Goal: Check status: Check status

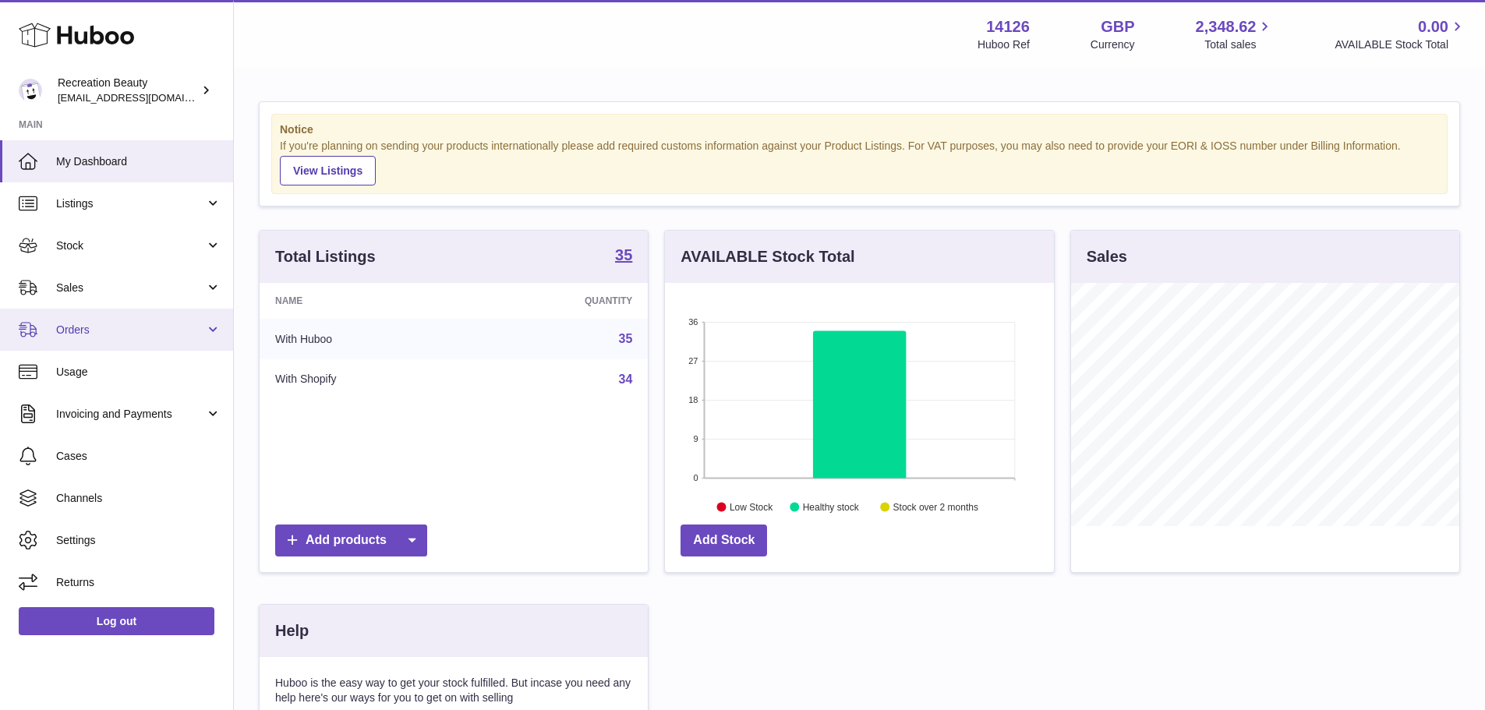
scroll to position [243, 393]
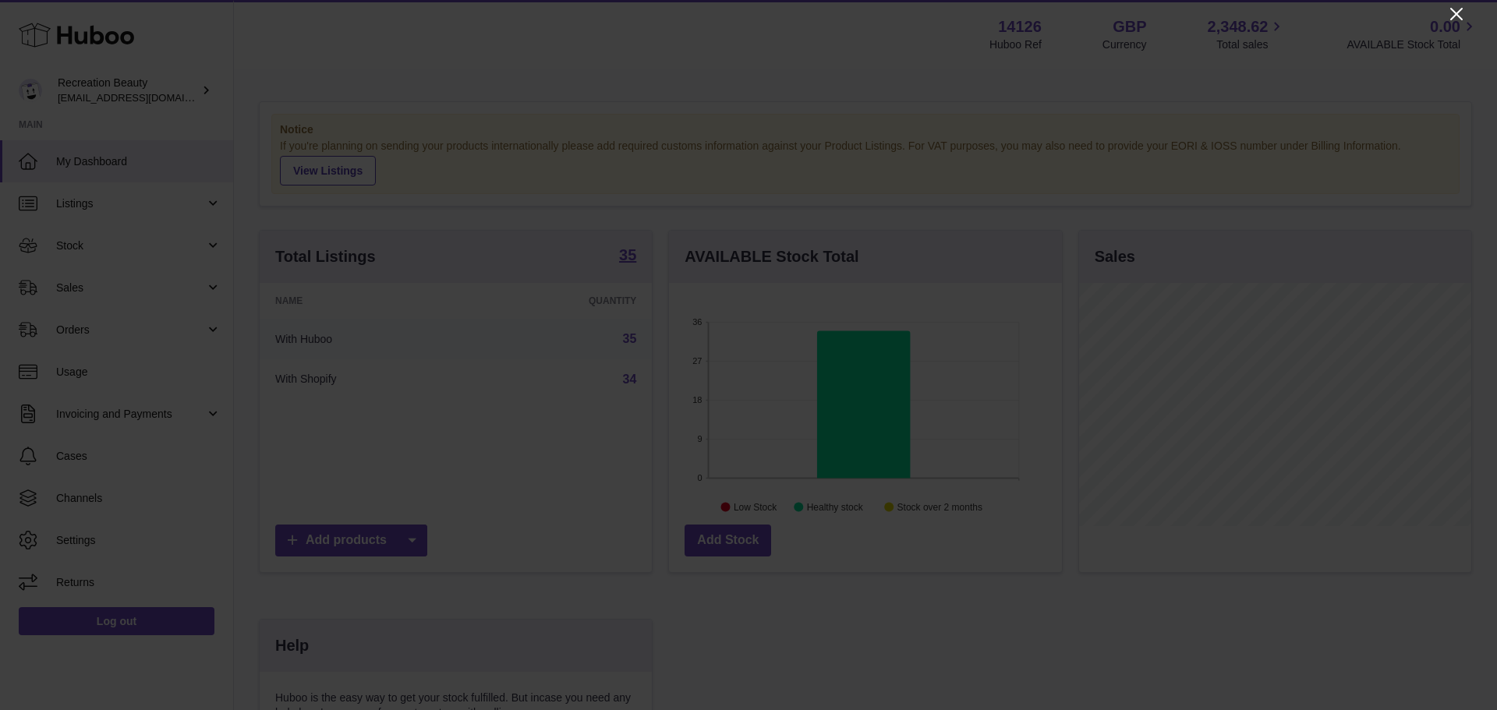
click at [1449, 11] on icon "Close" at bounding box center [1456, 14] width 19 height 19
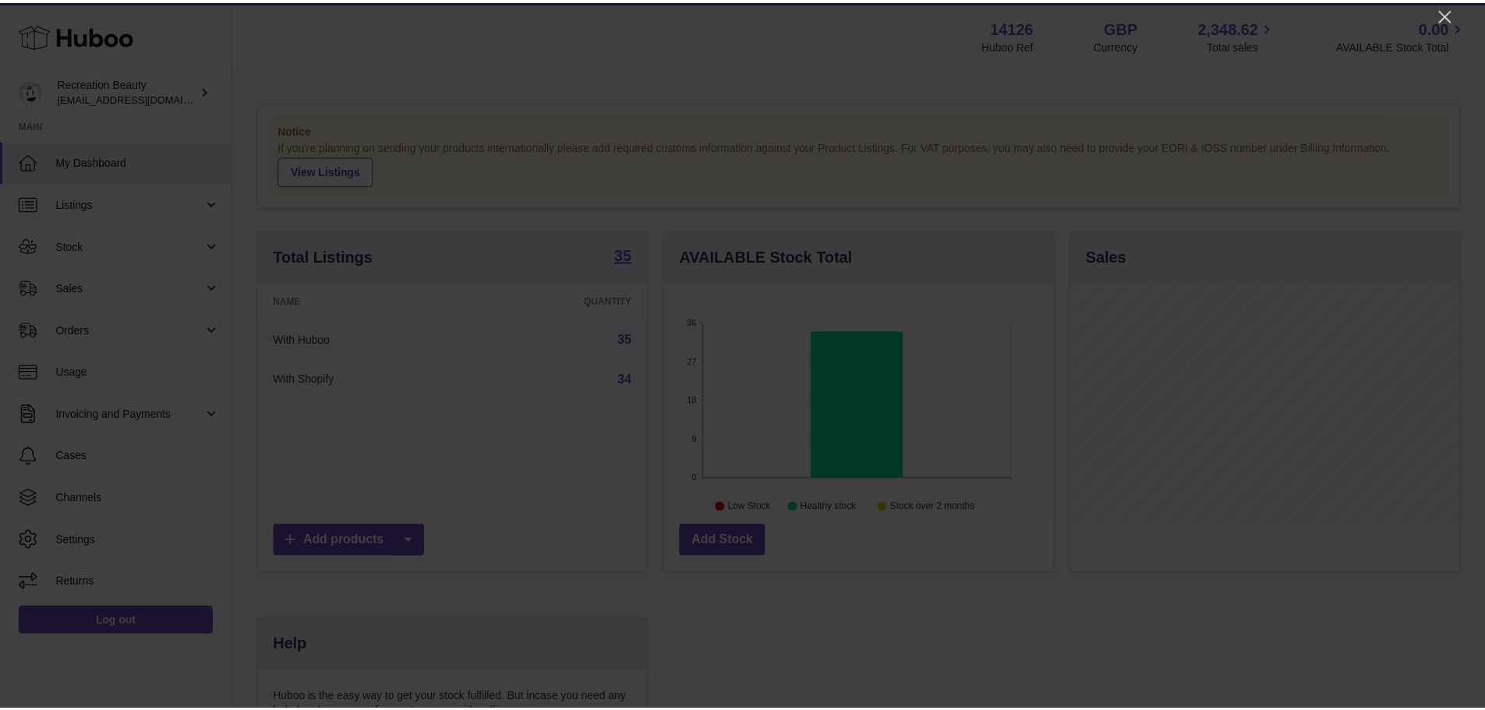
scroll to position [779261, 779116]
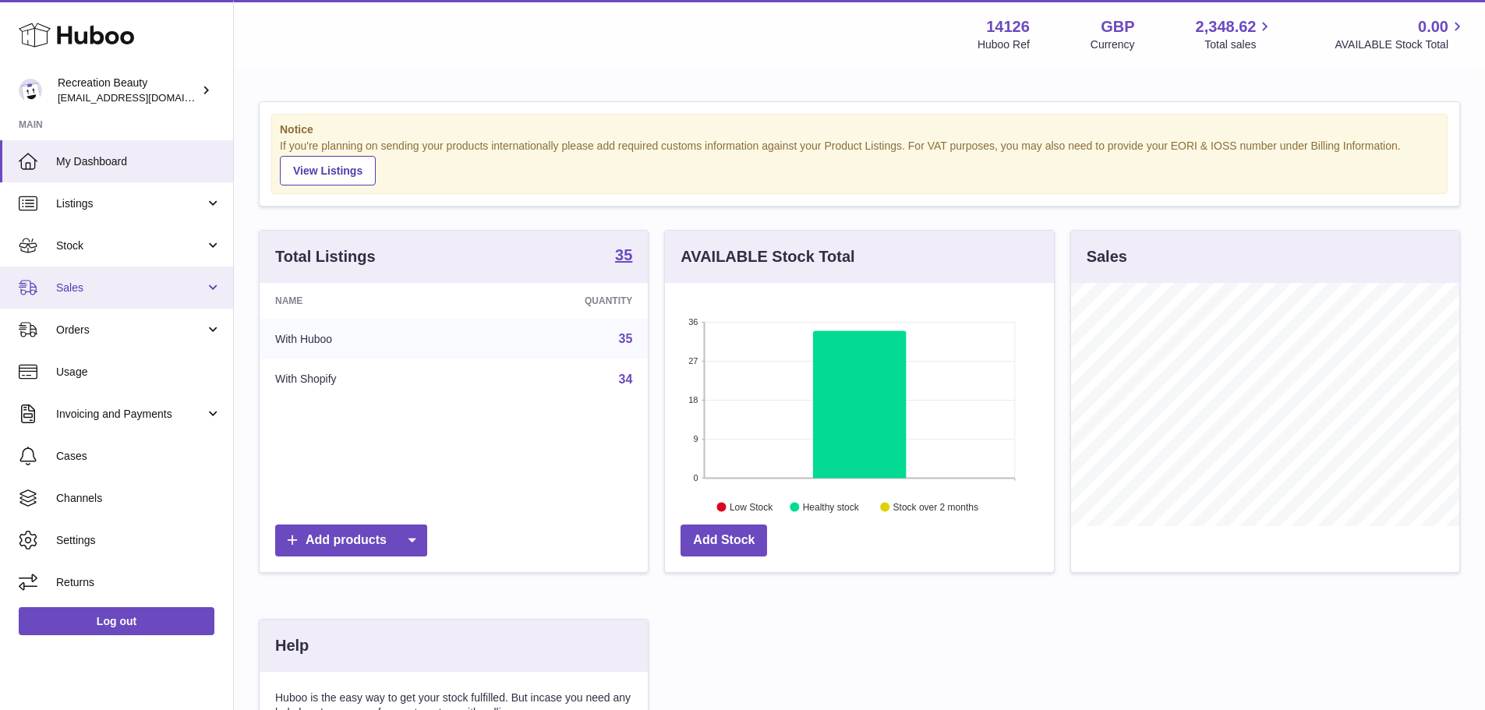
click at [103, 305] on link "Sales" at bounding box center [116, 288] width 233 height 42
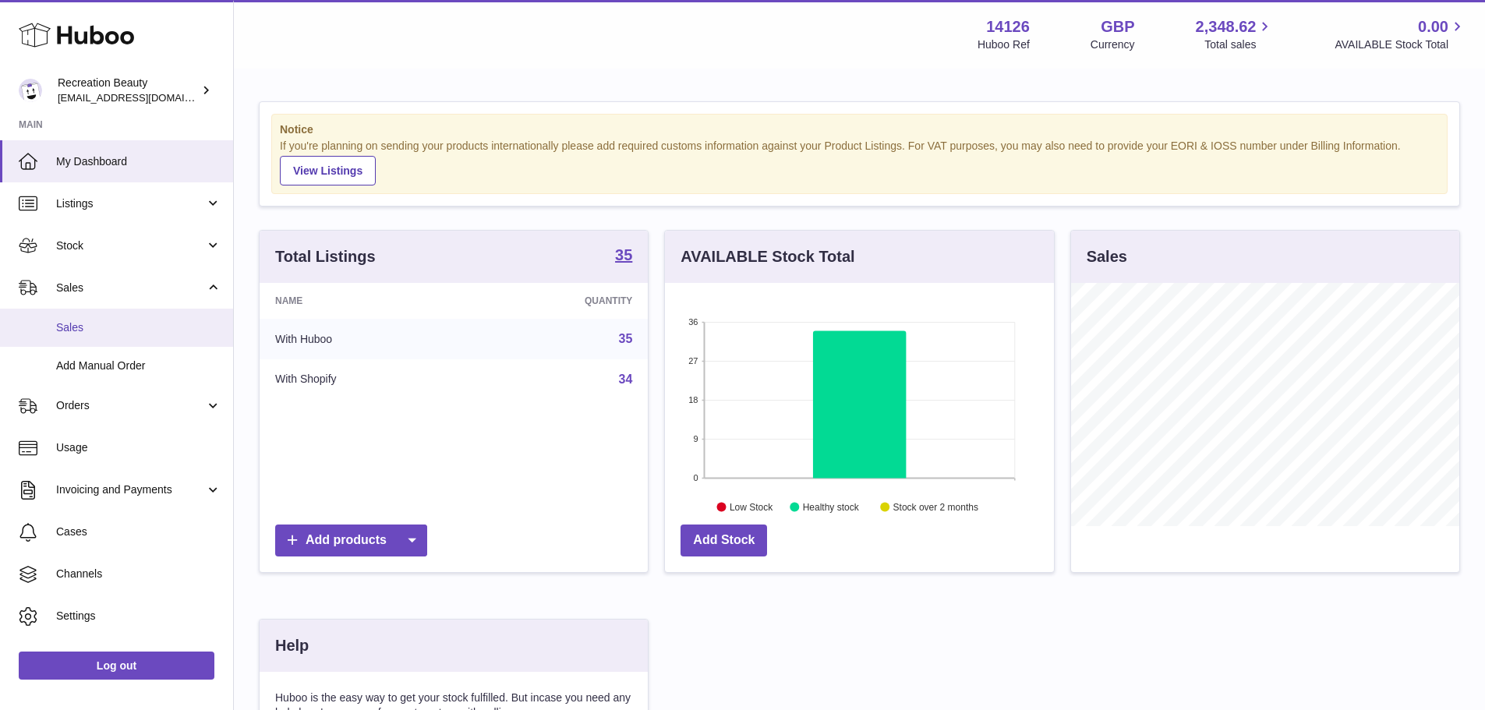
click at [109, 343] on link "Sales" at bounding box center [116, 328] width 233 height 38
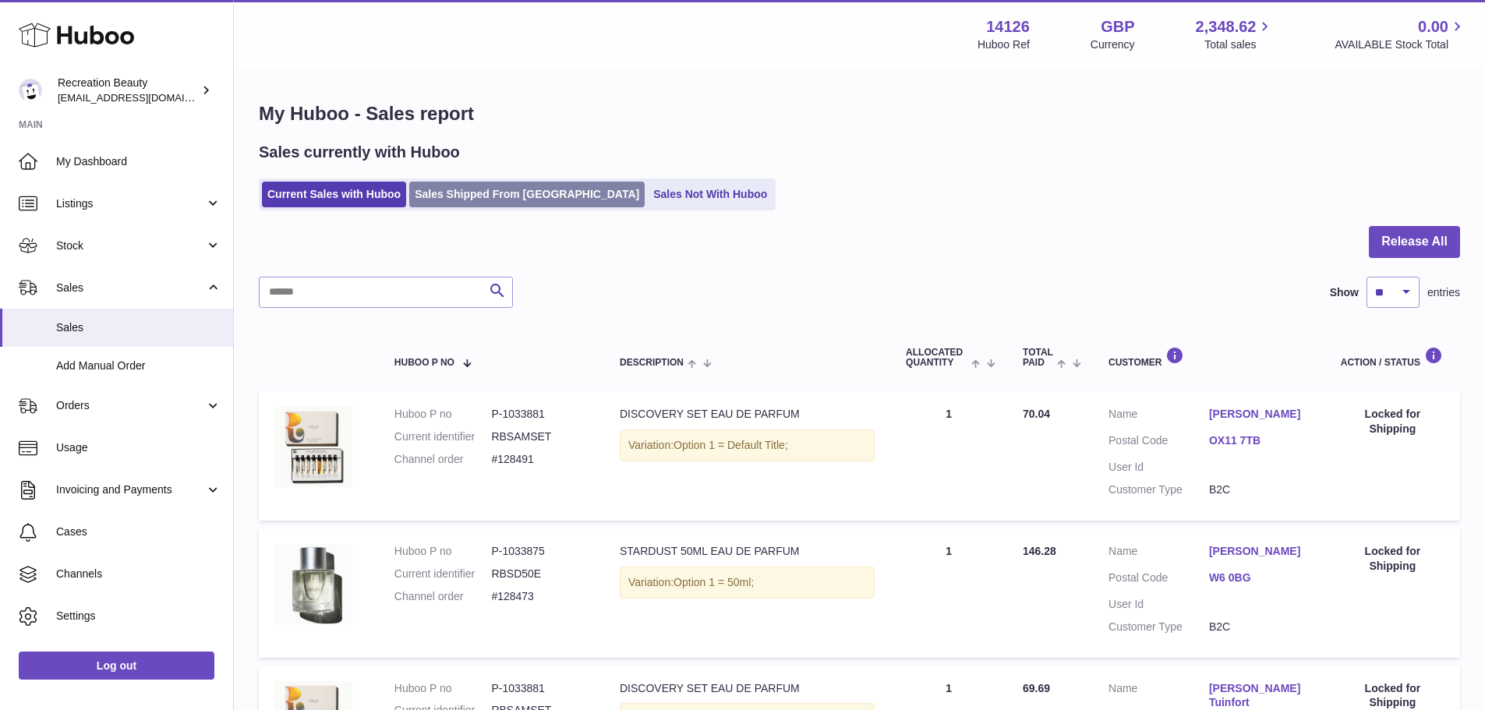
click at [478, 206] on link "Sales Shipped From [GEOGRAPHIC_DATA]" at bounding box center [526, 195] width 235 height 26
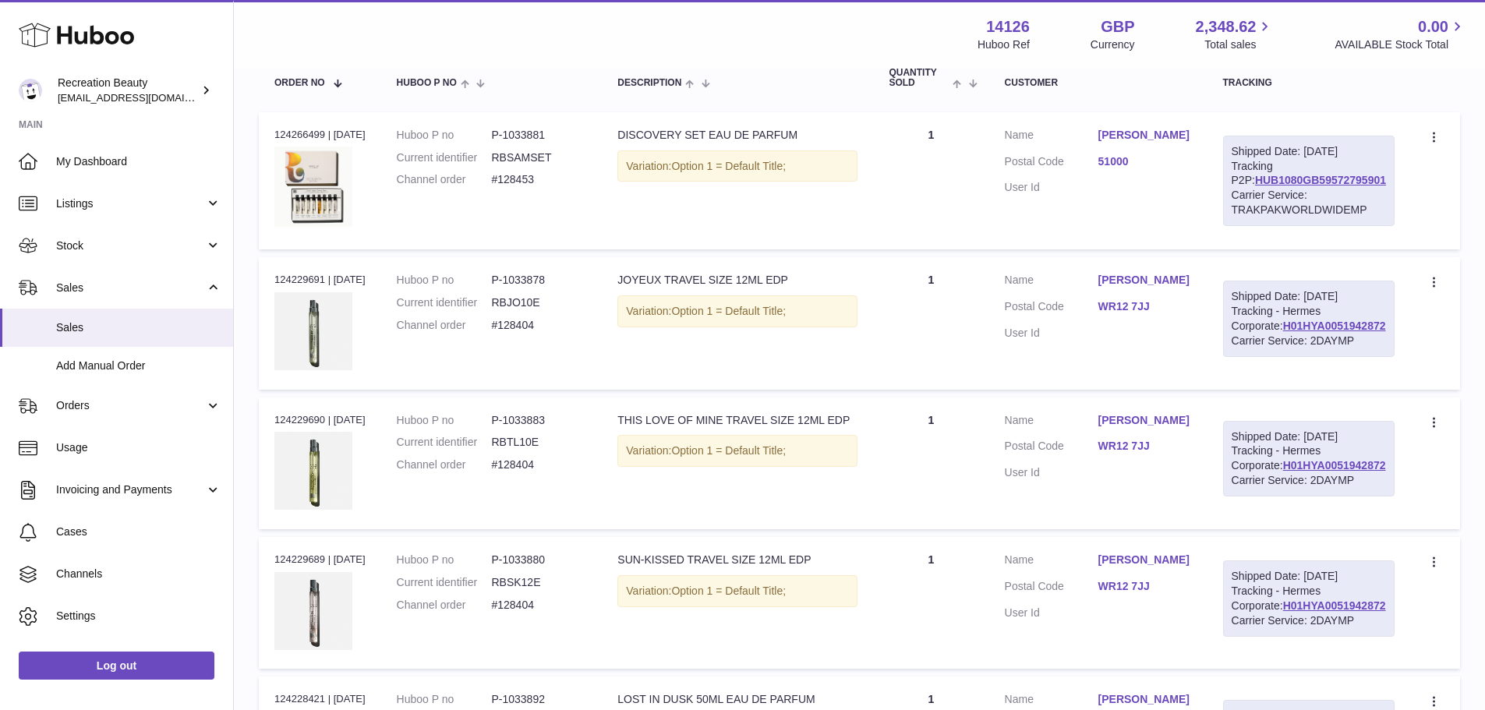
scroll to position [234, 0]
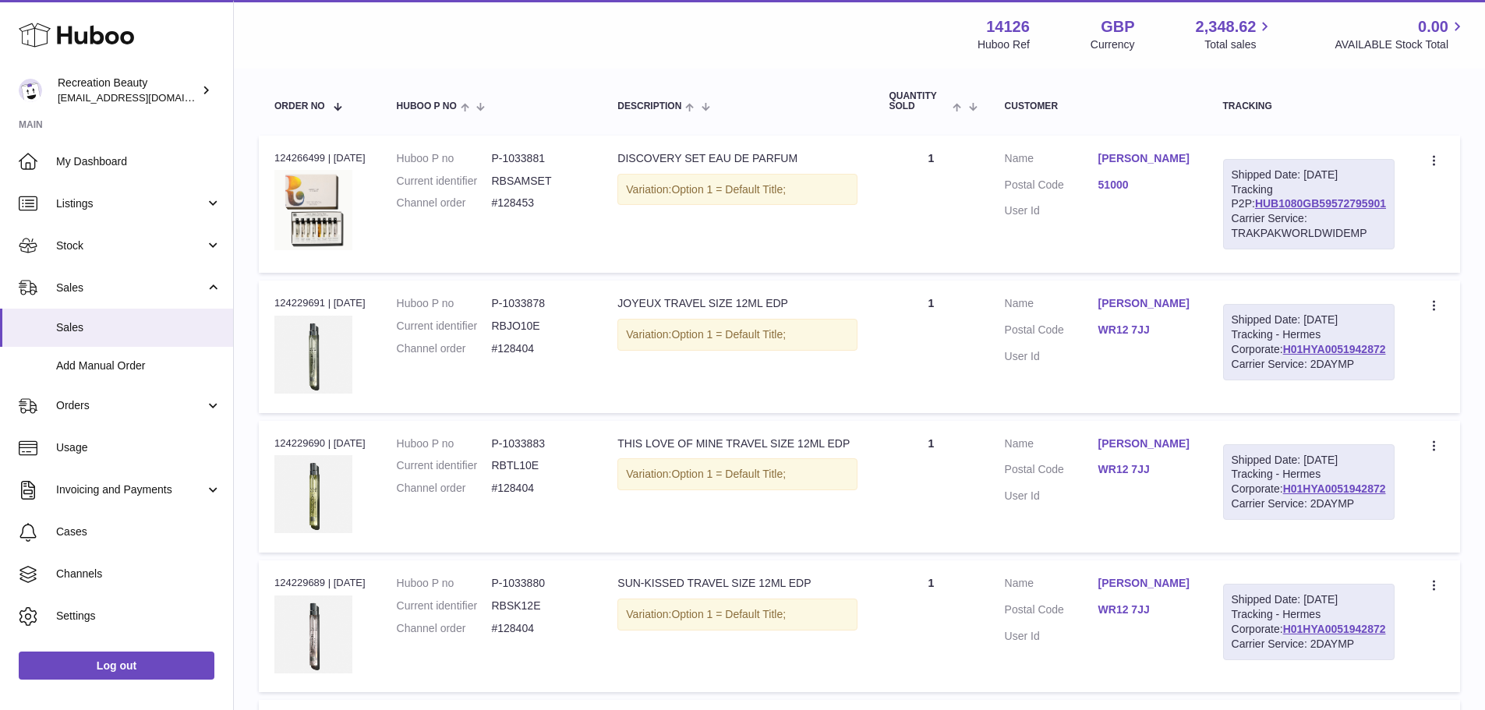
click at [1146, 311] on link "[PERSON_NAME]" at bounding box center [1145, 303] width 94 height 15
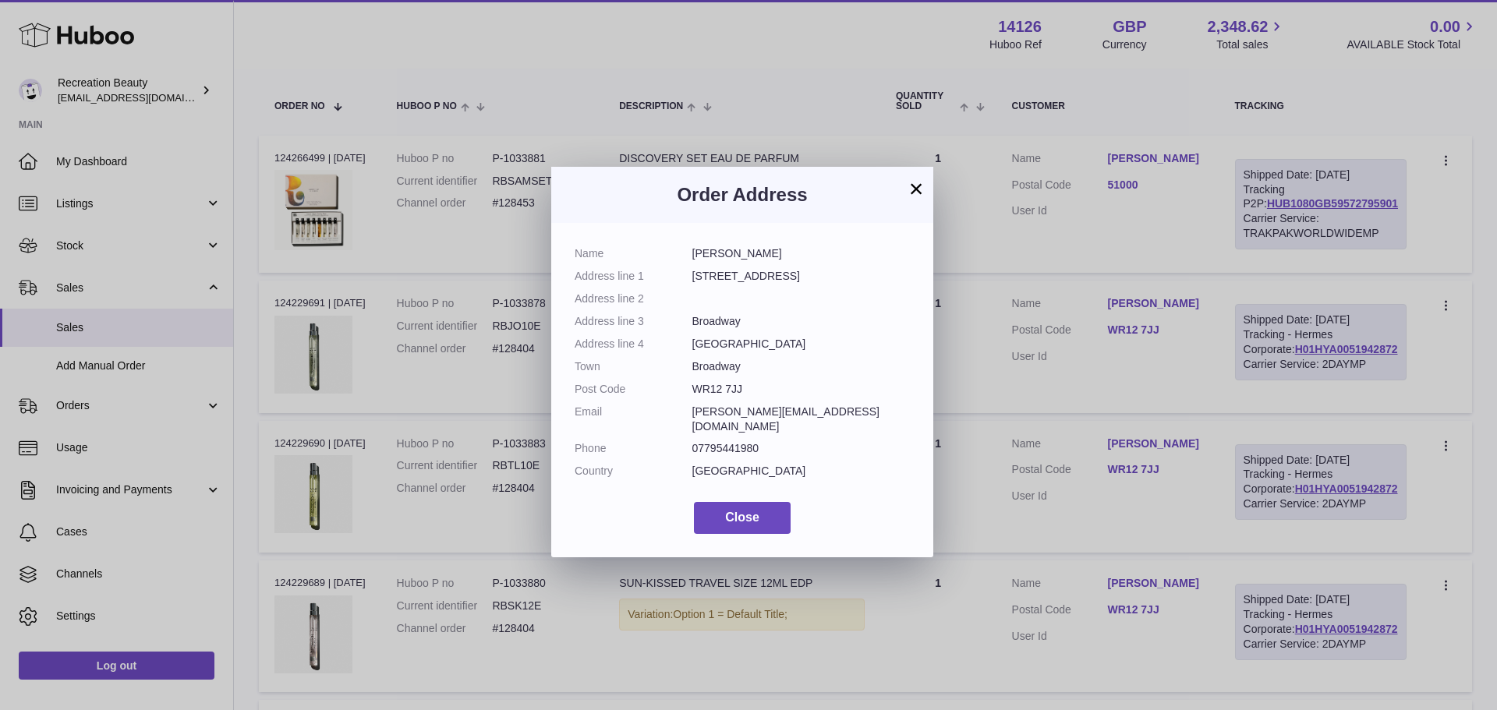
click at [918, 193] on button "×" at bounding box center [916, 188] width 19 height 19
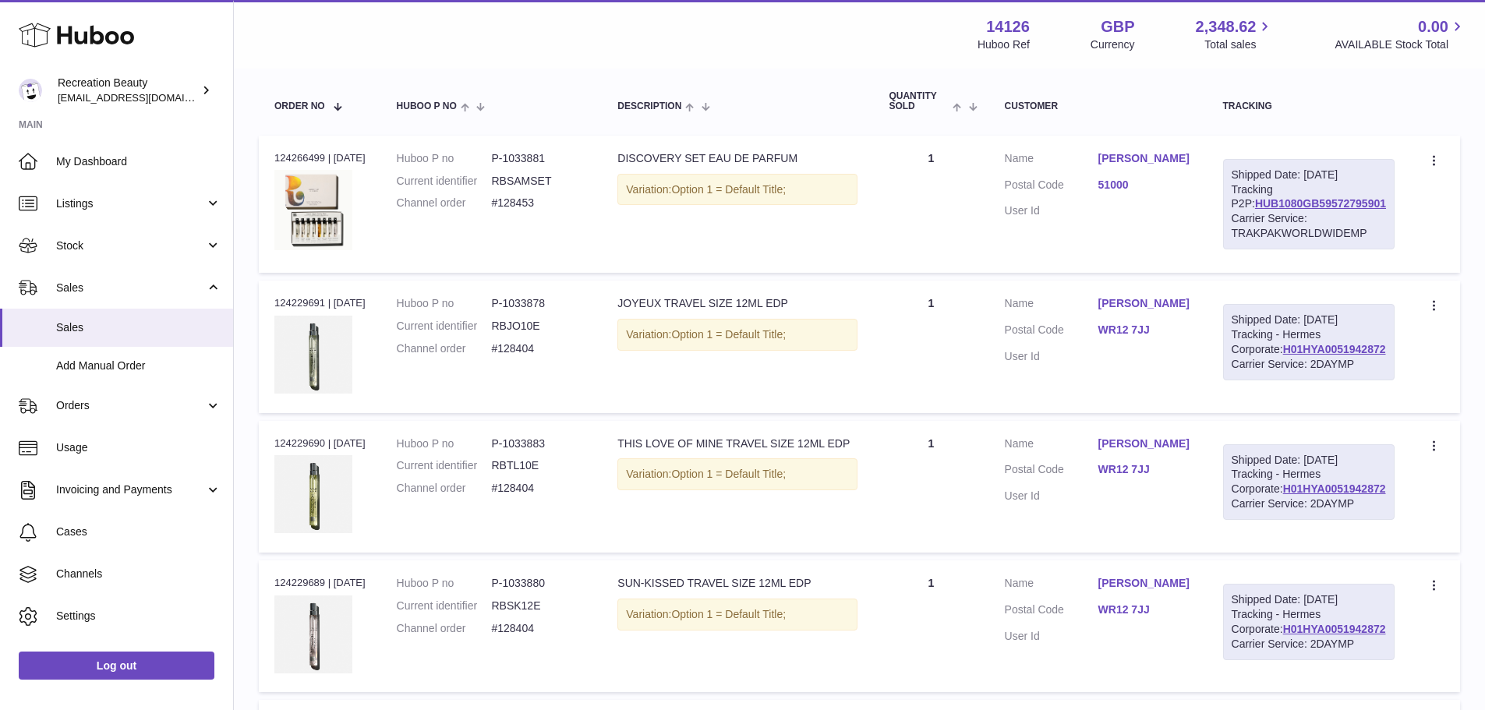
click at [1163, 157] on link "Stefani Borovina" at bounding box center [1145, 158] width 94 height 15
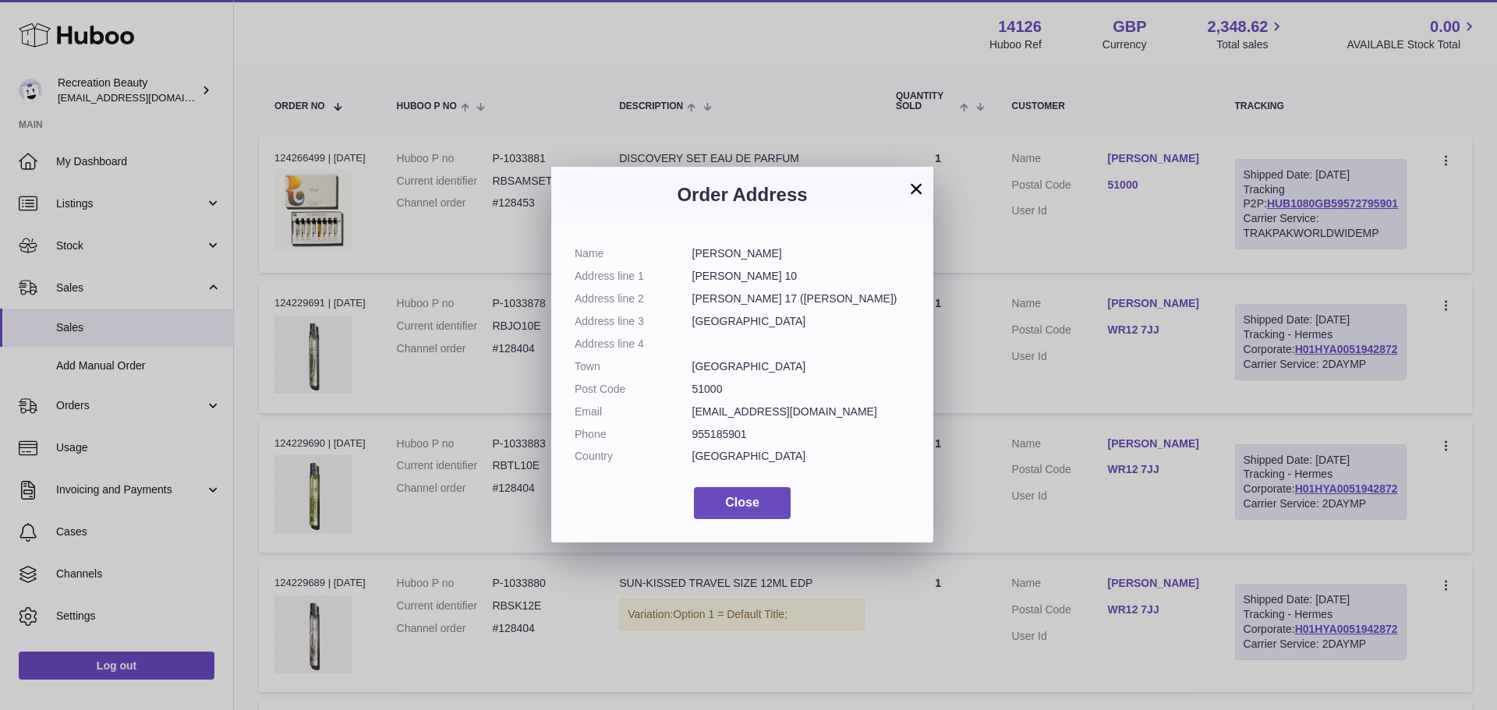
click at [915, 185] on button "×" at bounding box center [916, 188] width 19 height 19
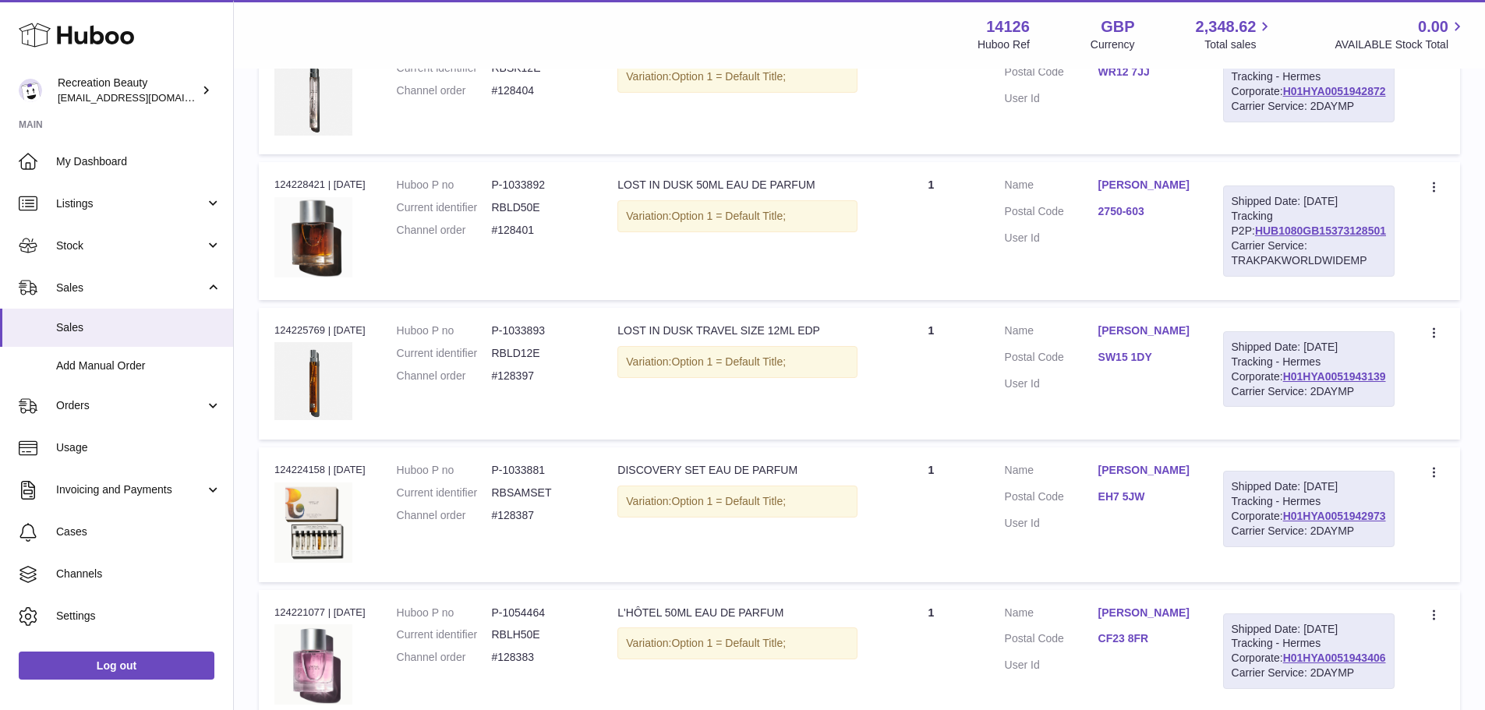
scroll to position [780, 0]
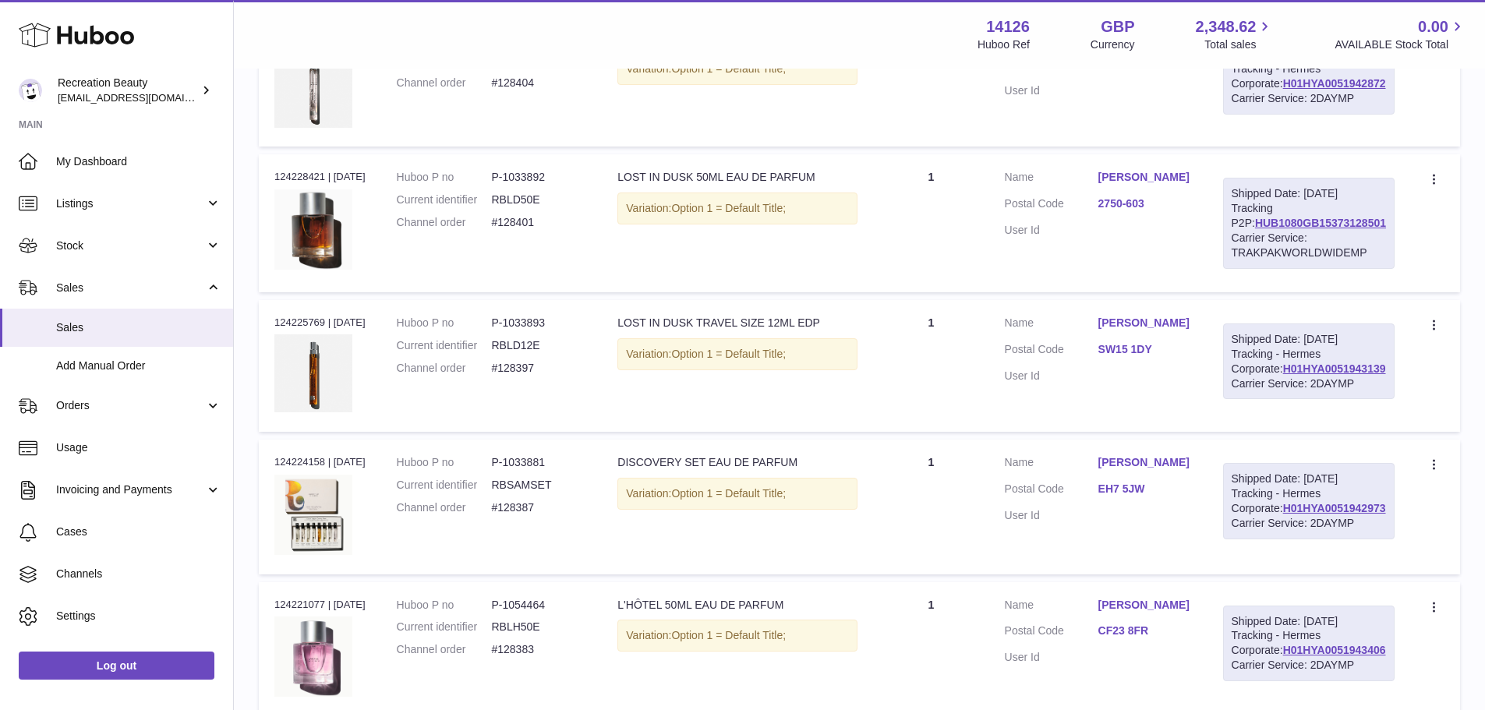
click at [1138, 185] on link "[PERSON_NAME]" at bounding box center [1145, 177] width 94 height 15
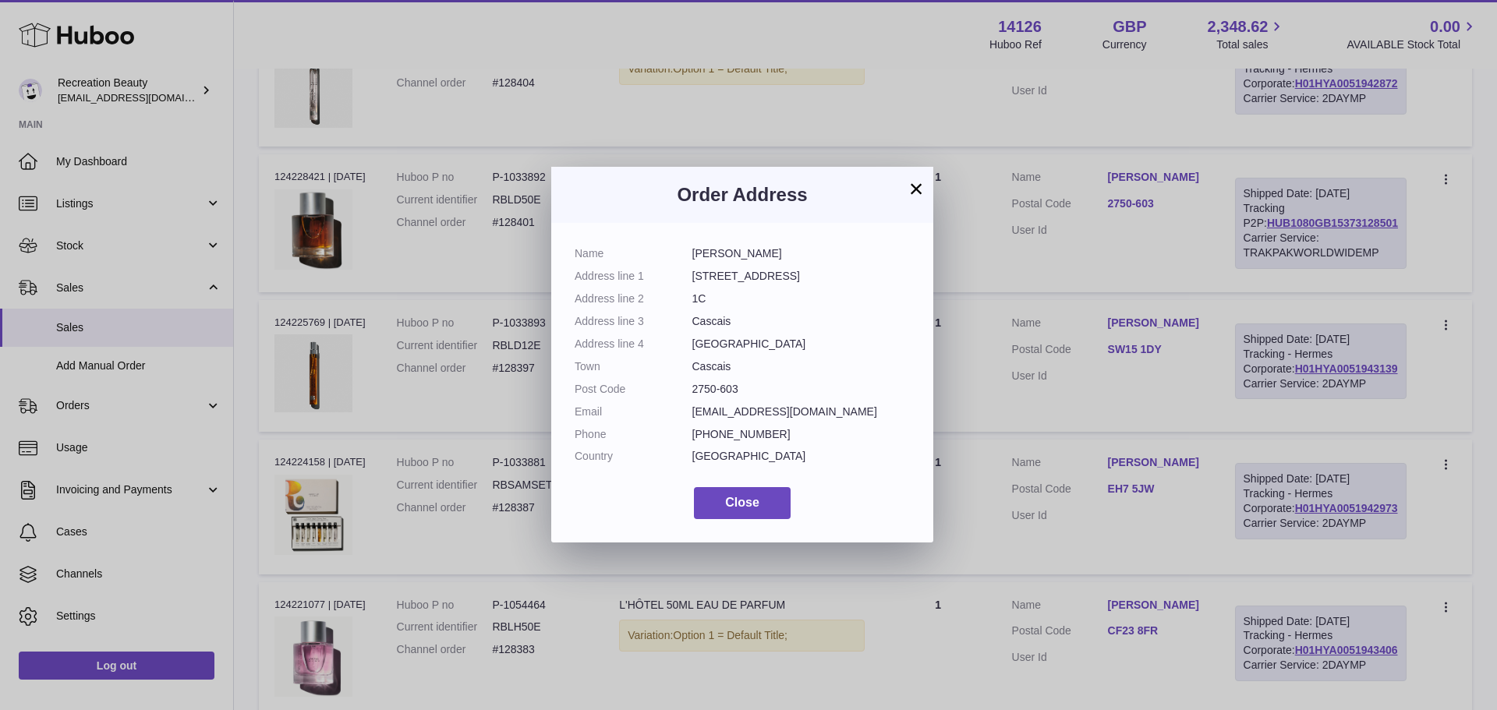
click at [924, 182] on button "×" at bounding box center [916, 188] width 19 height 19
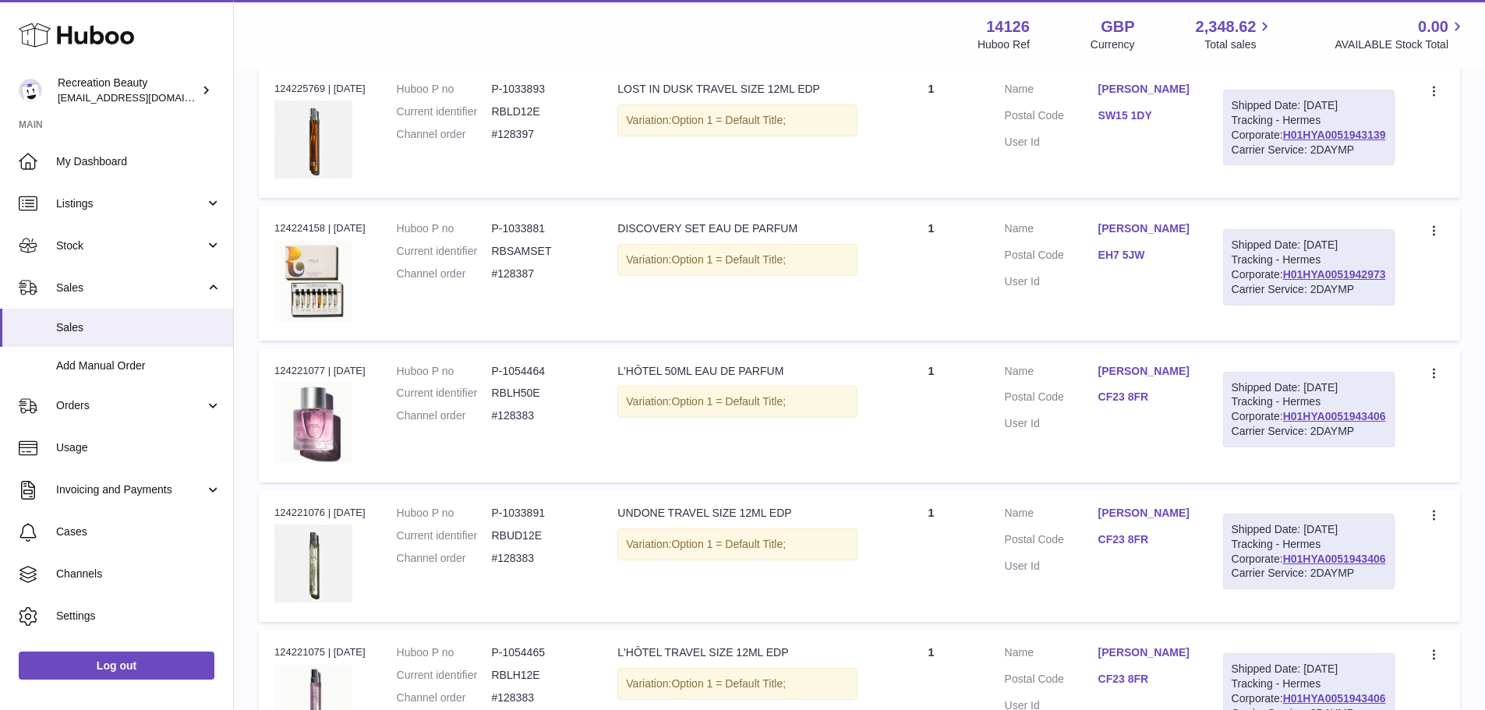
scroll to position [1091, 0]
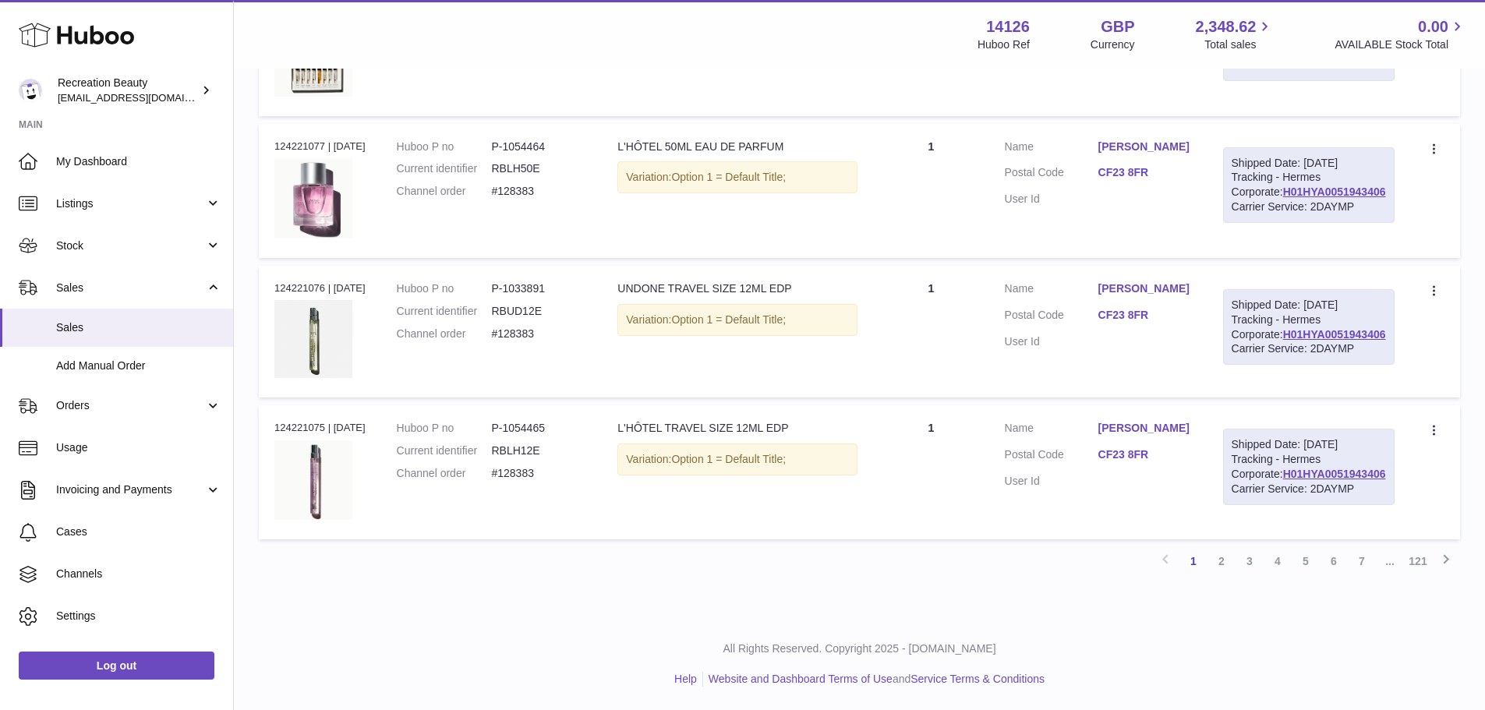
click at [1224, 562] on link "2" at bounding box center [1221, 561] width 28 height 28
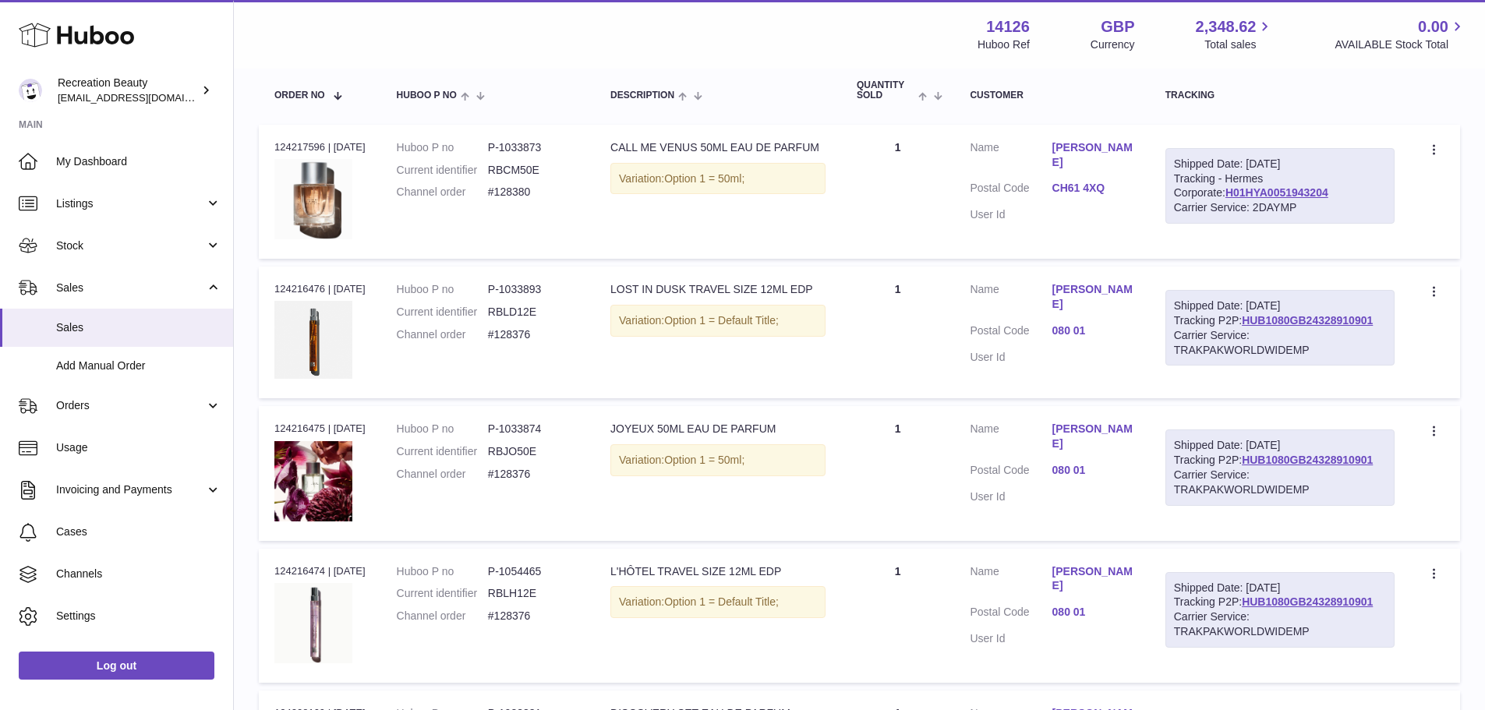
scroll to position [304, 0]
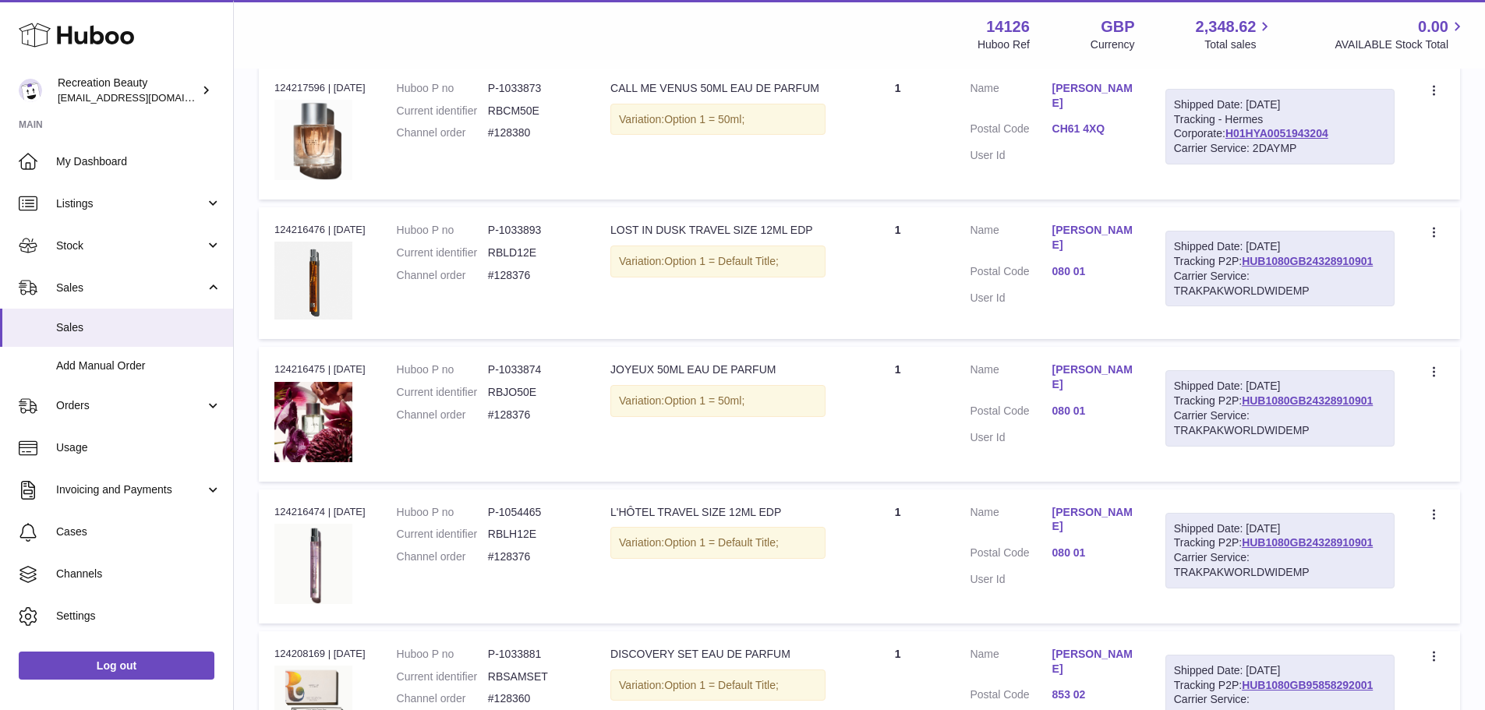
click at [1084, 227] on link "Katka Kopcak" at bounding box center [1093, 238] width 82 height 30
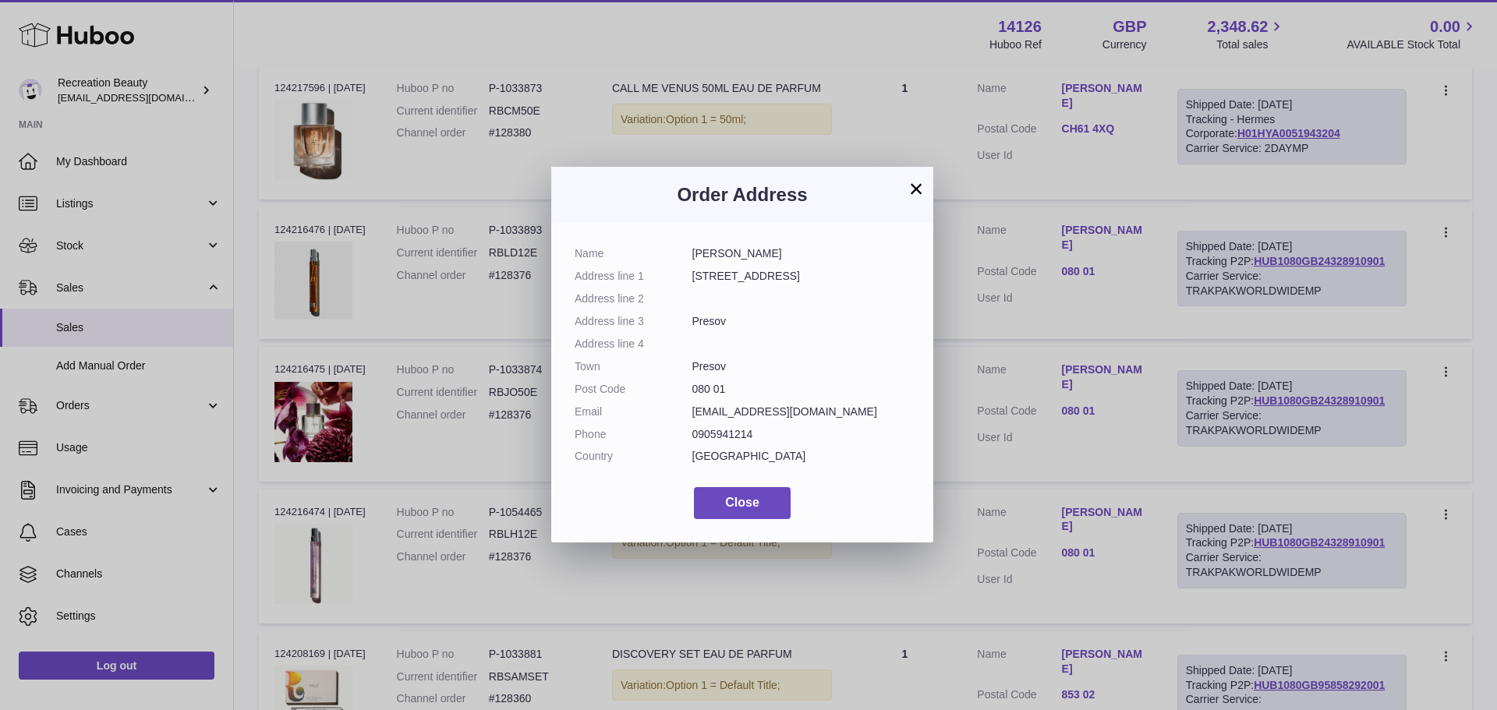
click at [907, 185] on button "×" at bounding box center [916, 188] width 19 height 19
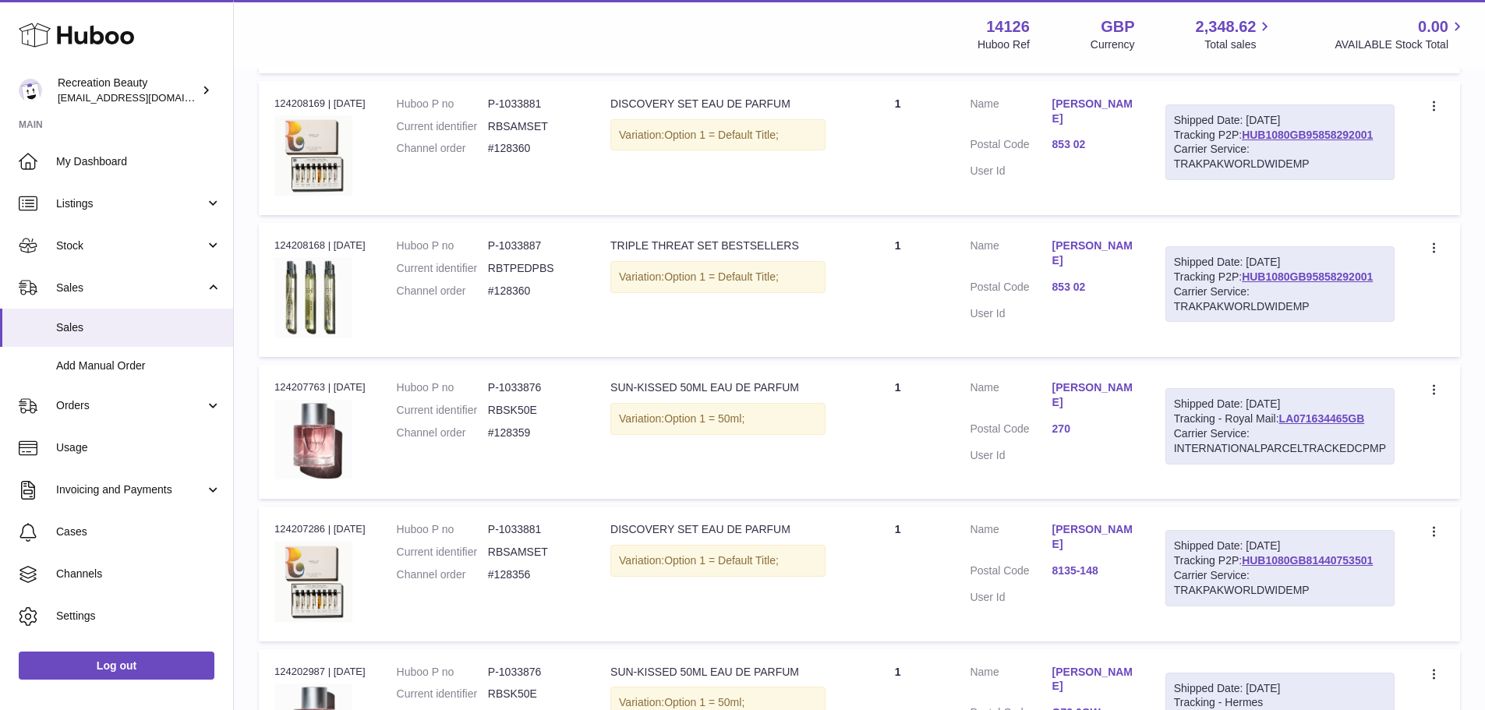
scroll to position [1006, 0]
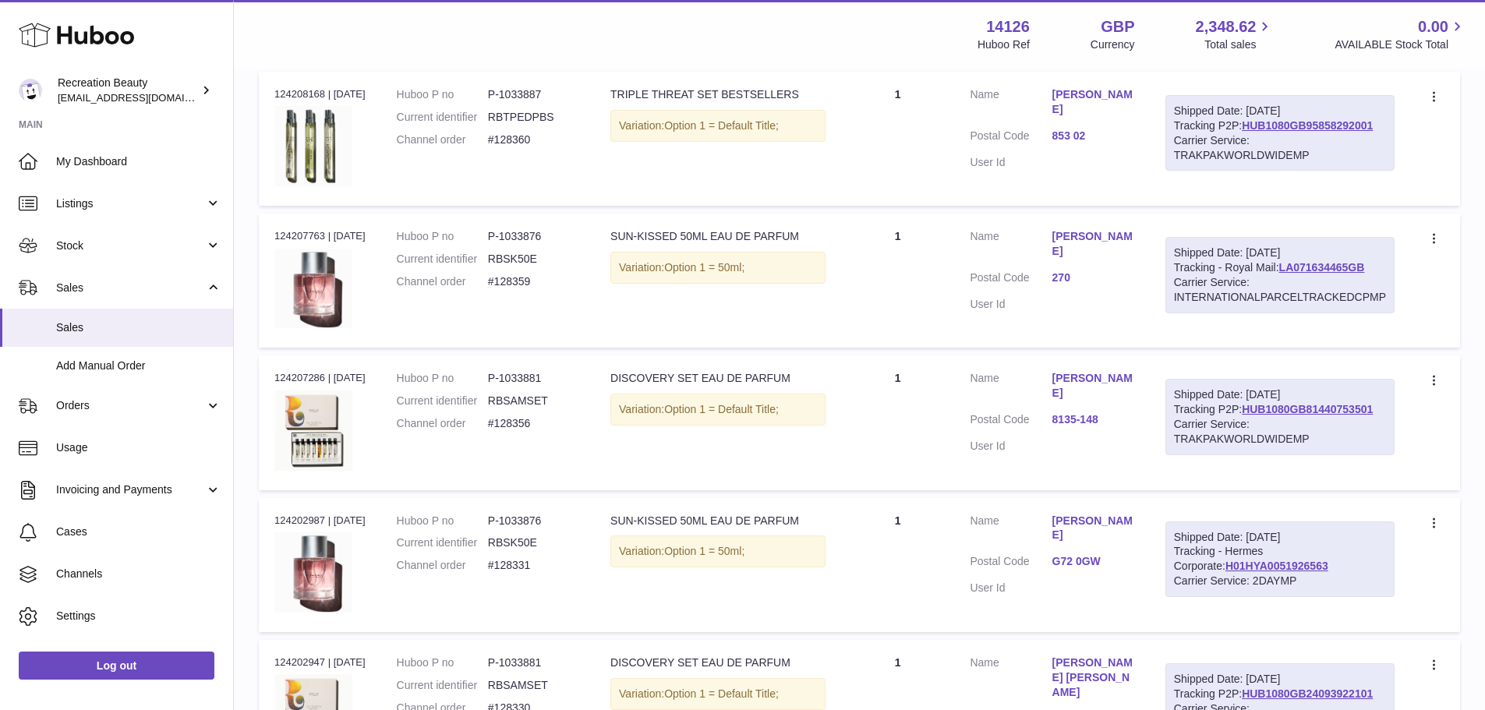
click at [1086, 257] on link "Svava Omarsdottir" at bounding box center [1093, 244] width 82 height 30
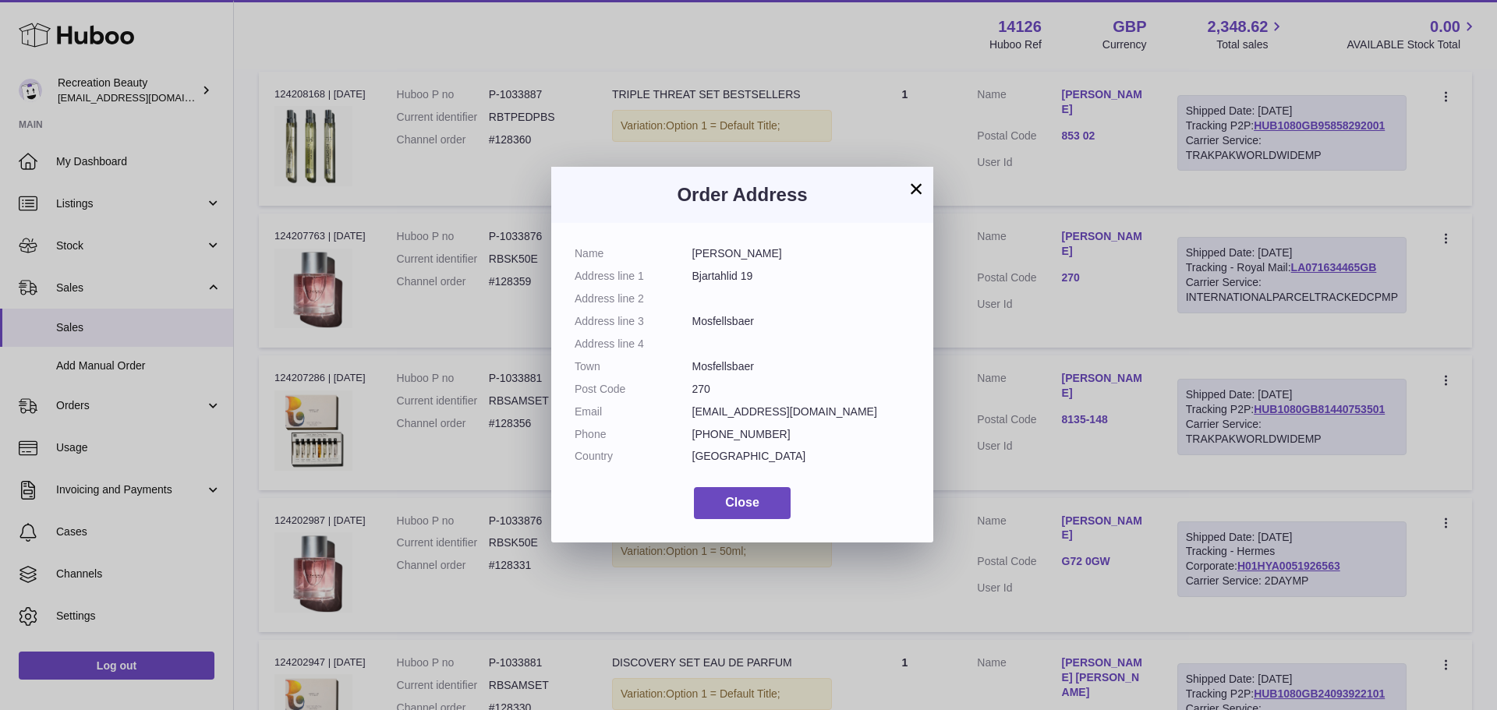
click at [911, 192] on button "×" at bounding box center [916, 188] width 19 height 19
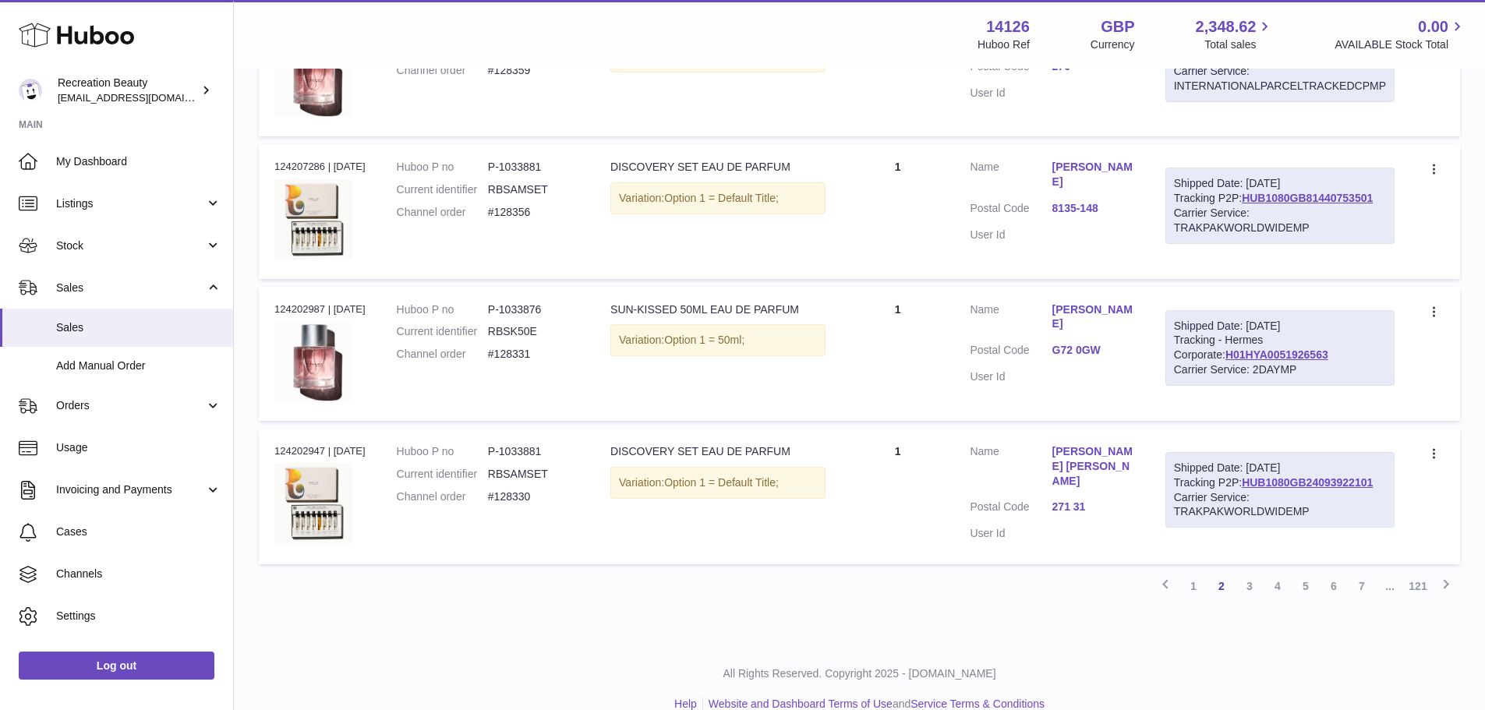
scroll to position [1268, 0]
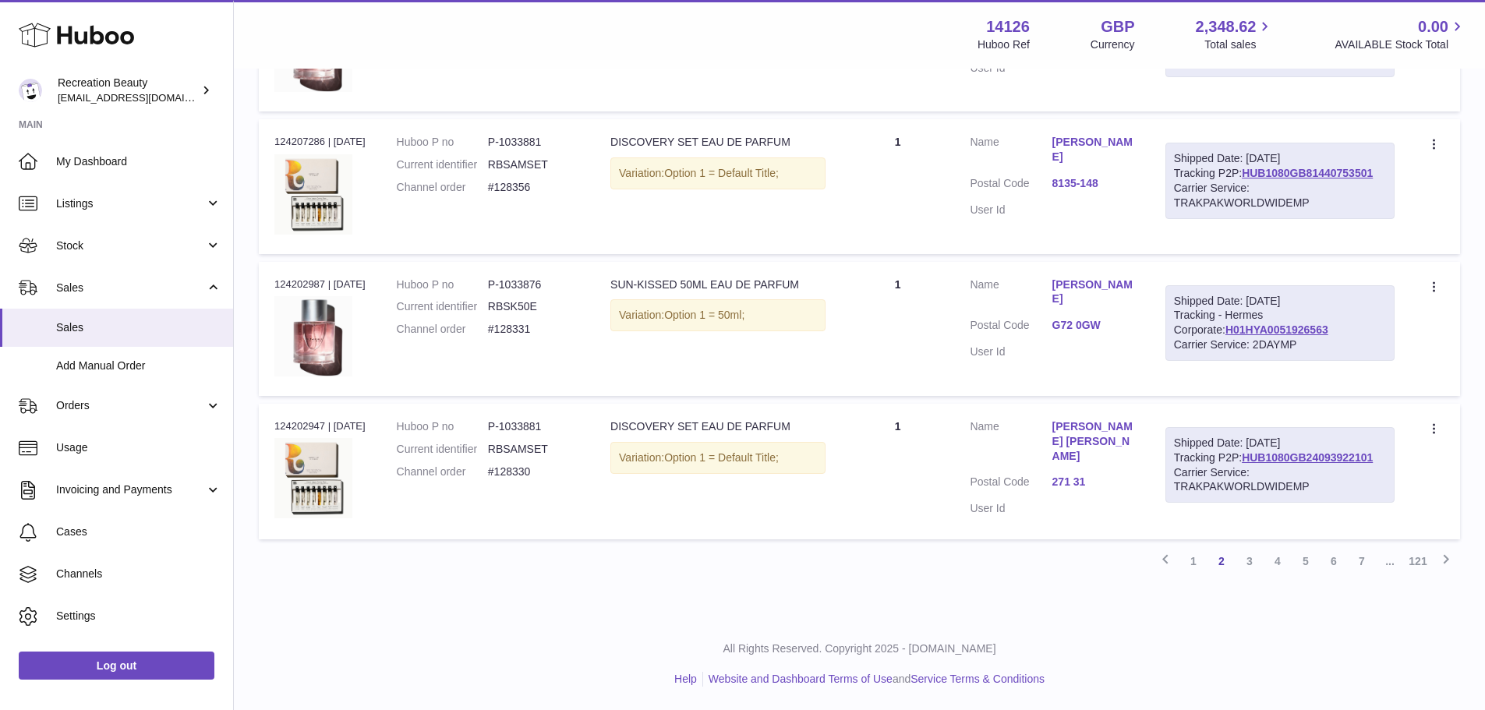
click at [1082, 420] on link "Daniela Elena" at bounding box center [1093, 441] width 82 height 44
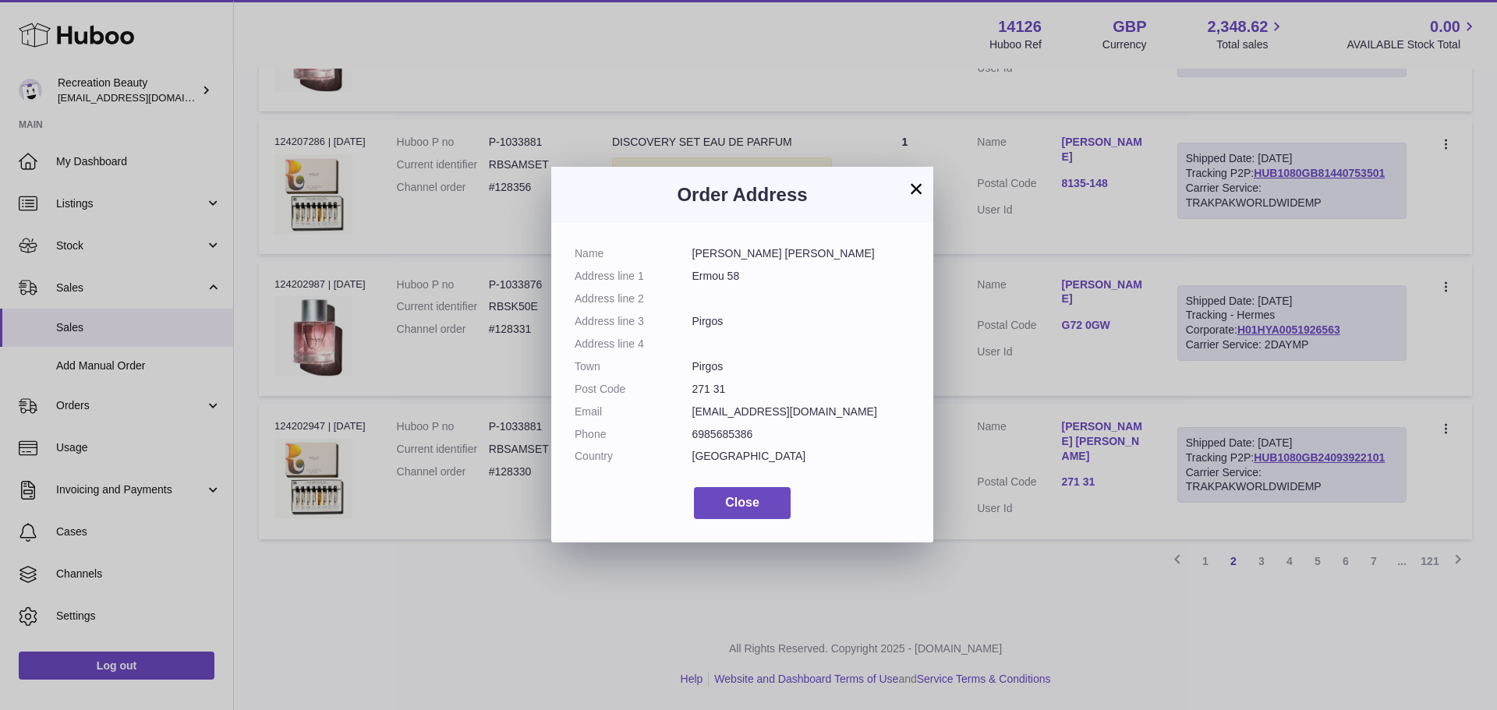
click at [923, 189] on button "×" at bounding box center [916, 188] width 19 height 19
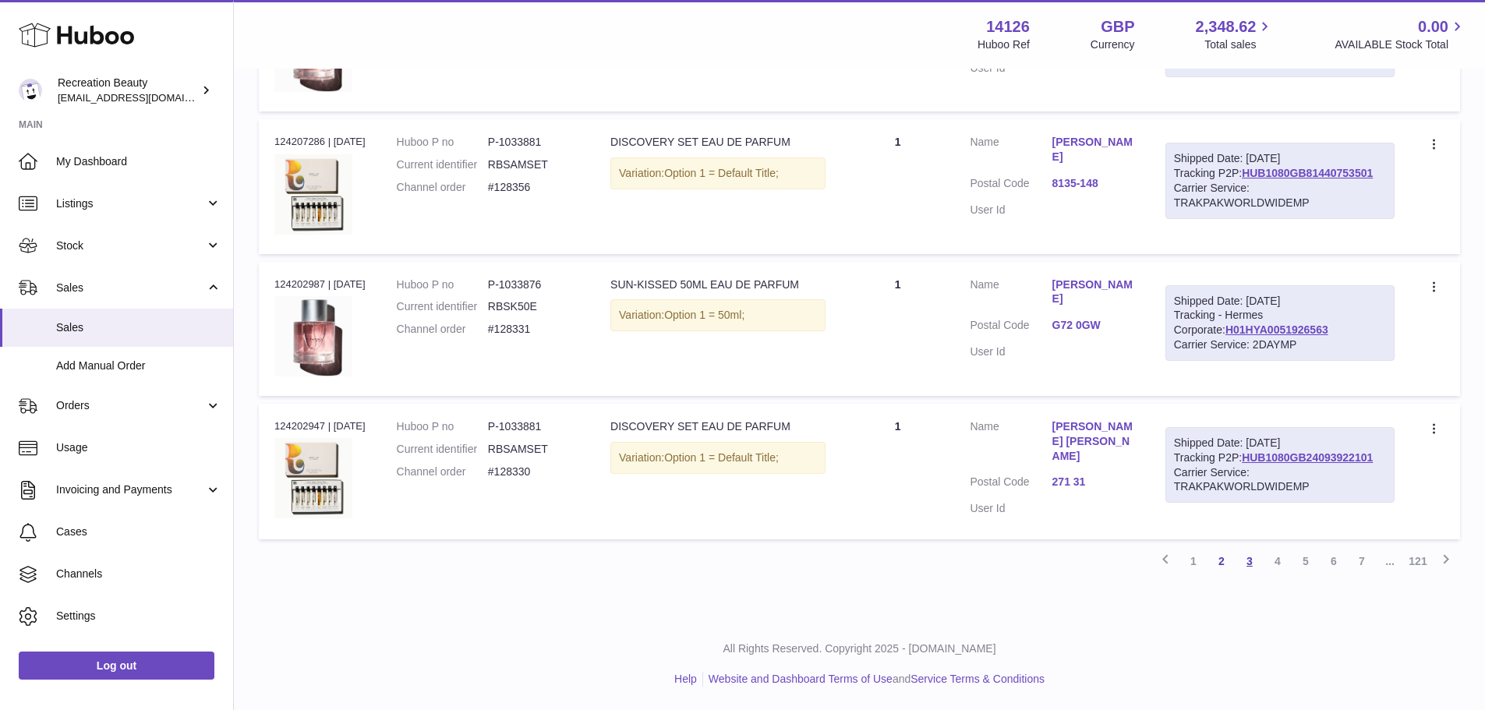
click at [1243, 571] on link "3" at bounding box center [1250, 561] width 28 height 28
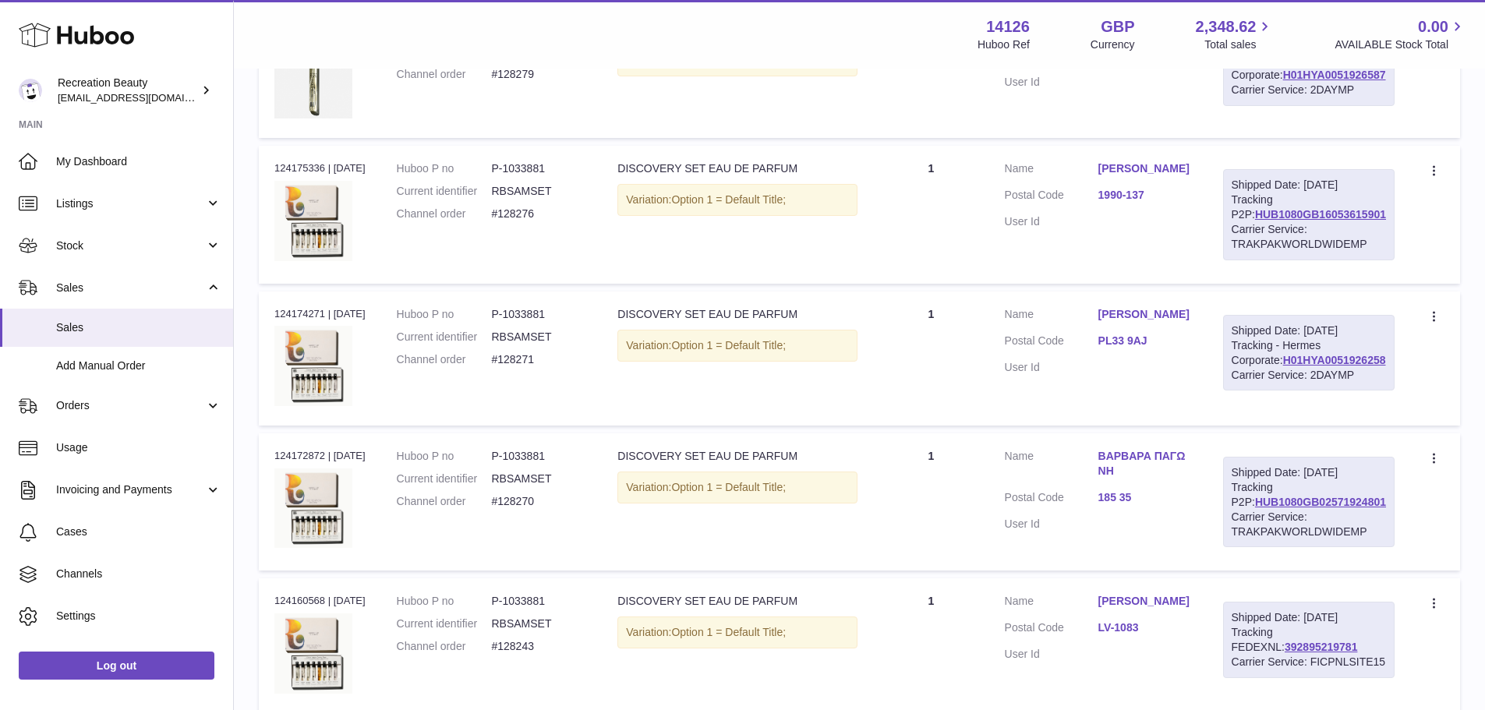
scroll to position [928, 0]
click at [1151, 175] on link "Filipa Raimundo" at bounding box center [1145, 168] width 94 height 15
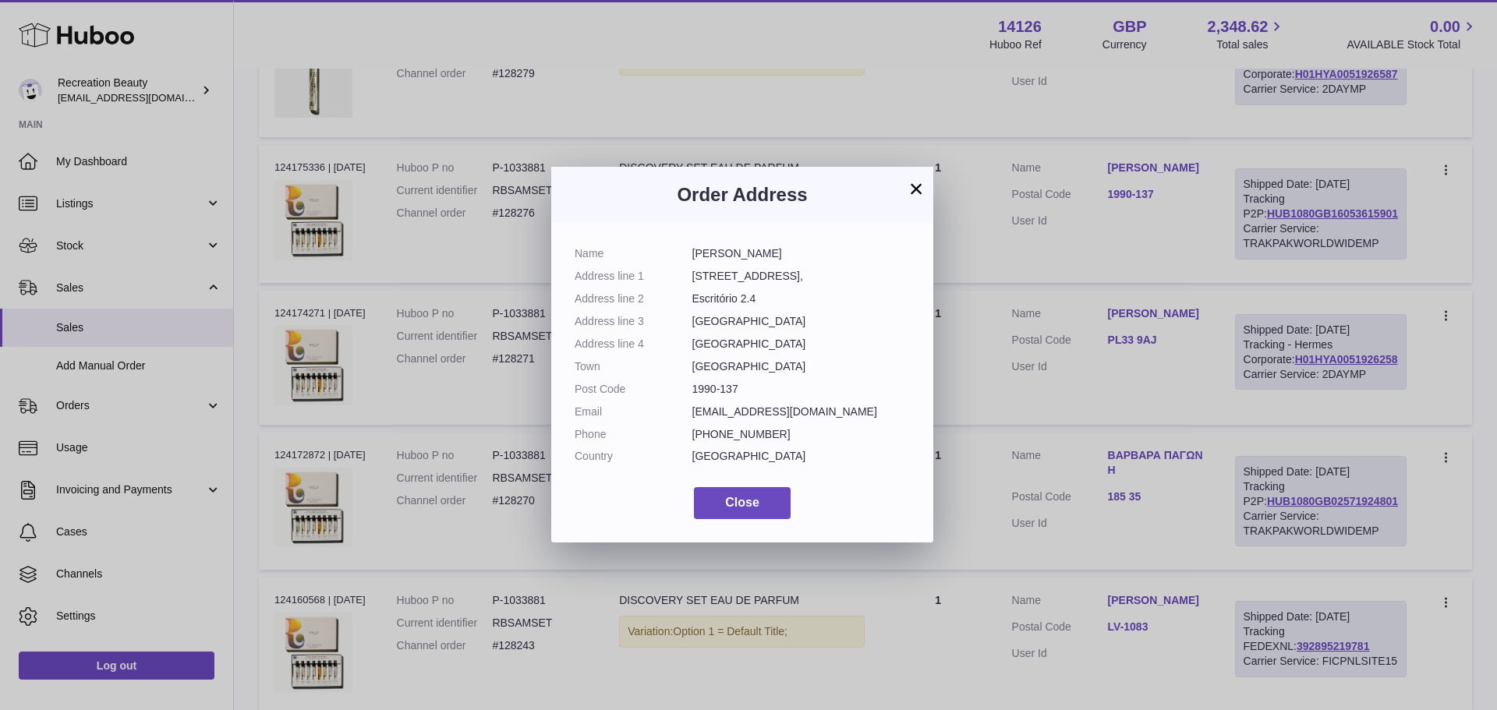
click at [916, 188] on button "×" at bounding box center [916, 188] width 19 height 19
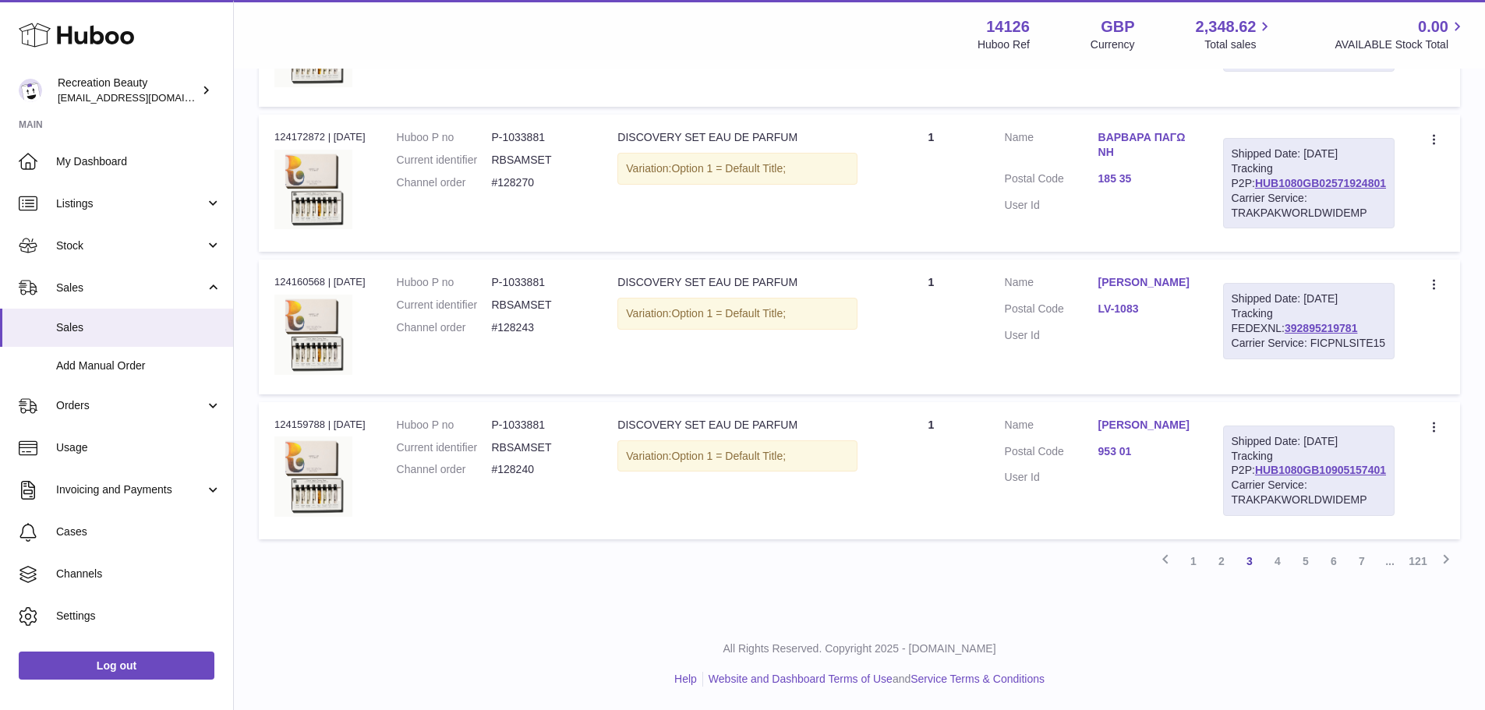
scroll to position [1317, 0]
click at [1192, 160] on link "ΒΑΡΒΑΡΑ ΠΑΓΩΝΗ" at bounding box center [1145, 145] width 94 height 30
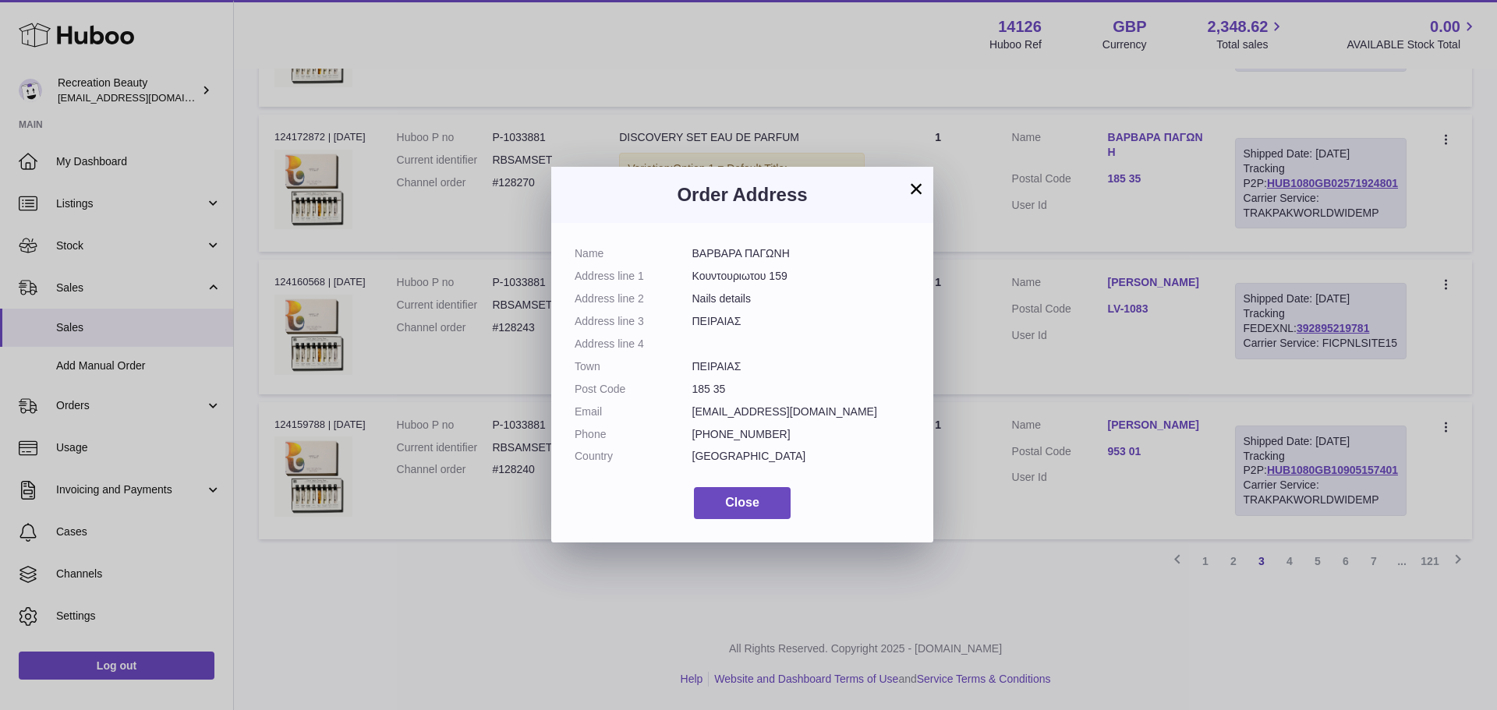
click at [923, 193] on button "×" at bounding box center [916, 188] width 19 height 19
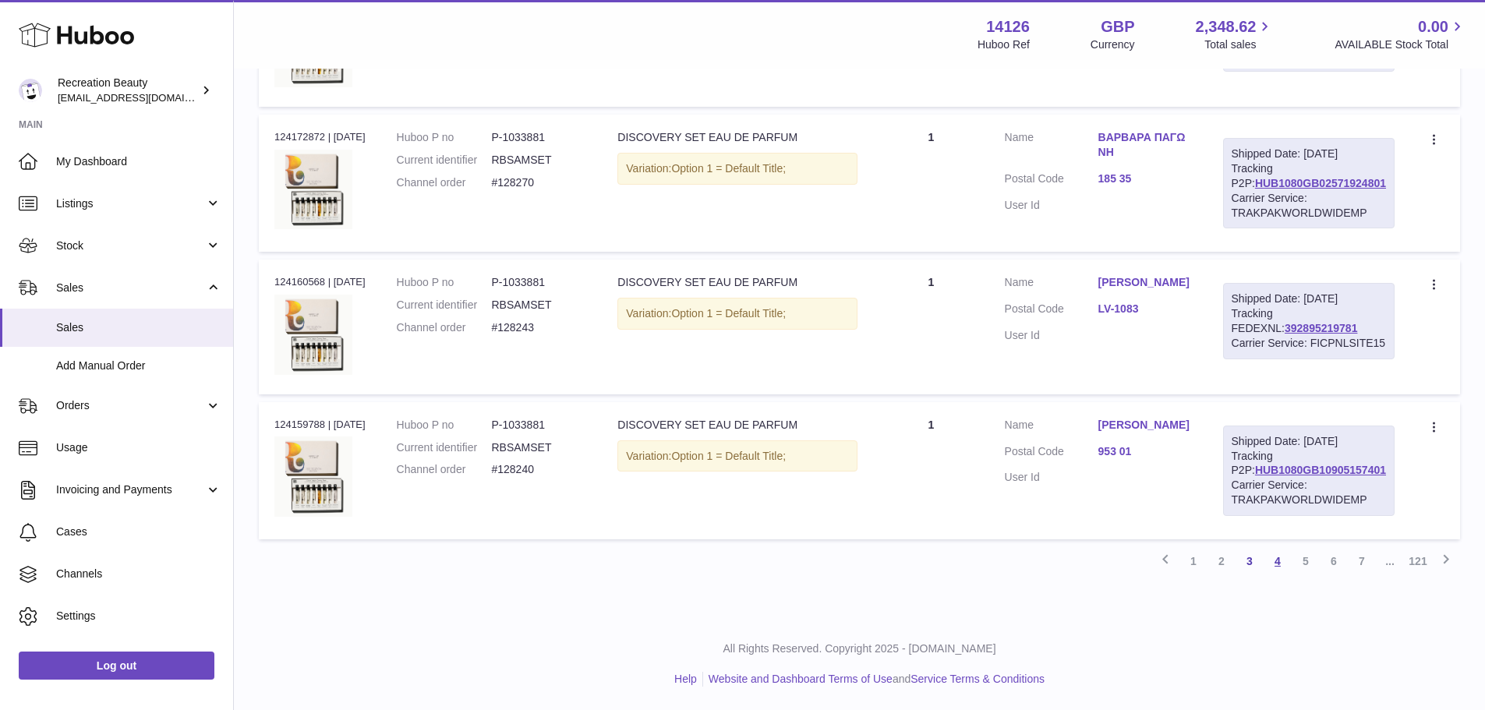
click at [1271, 575] on link "4" at bounding box center [1278, 561] width 28 height 28
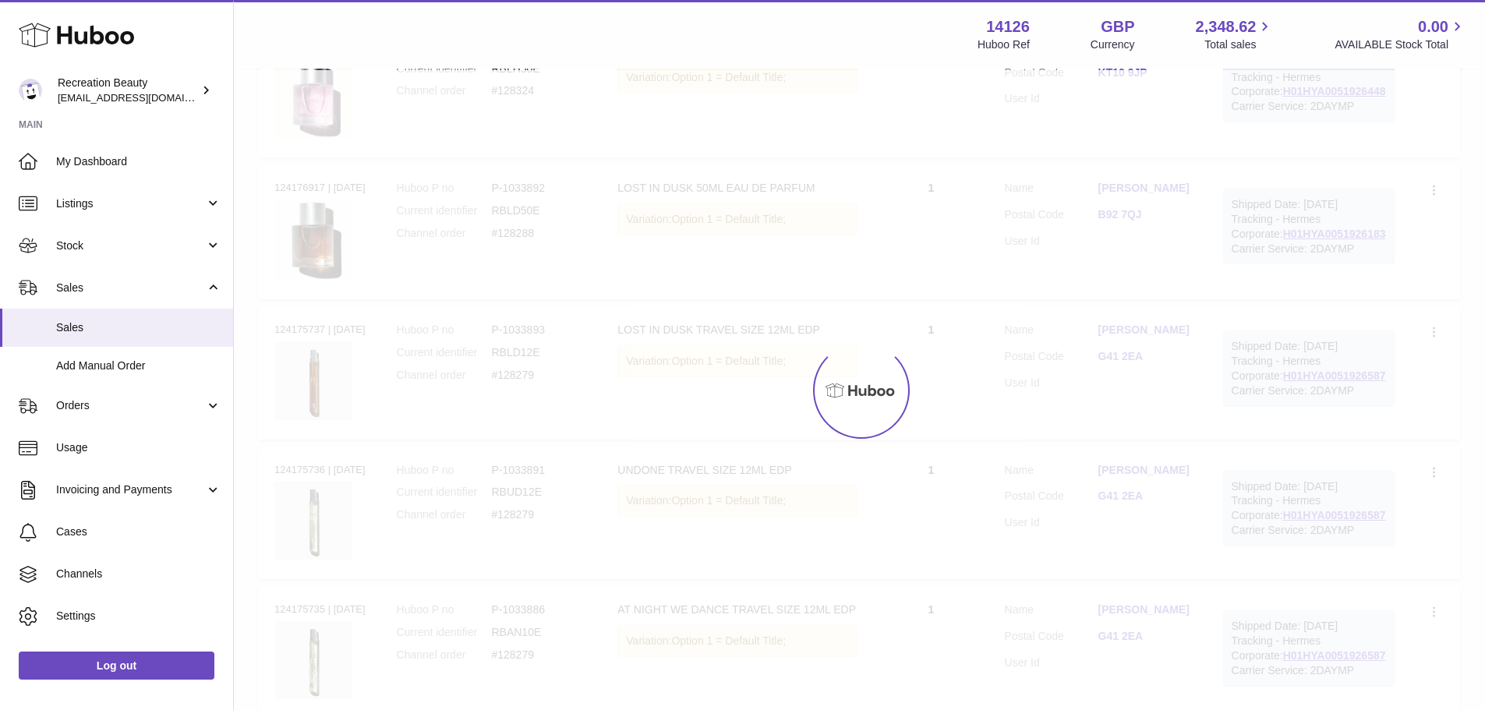
scroll to position [70, 0]
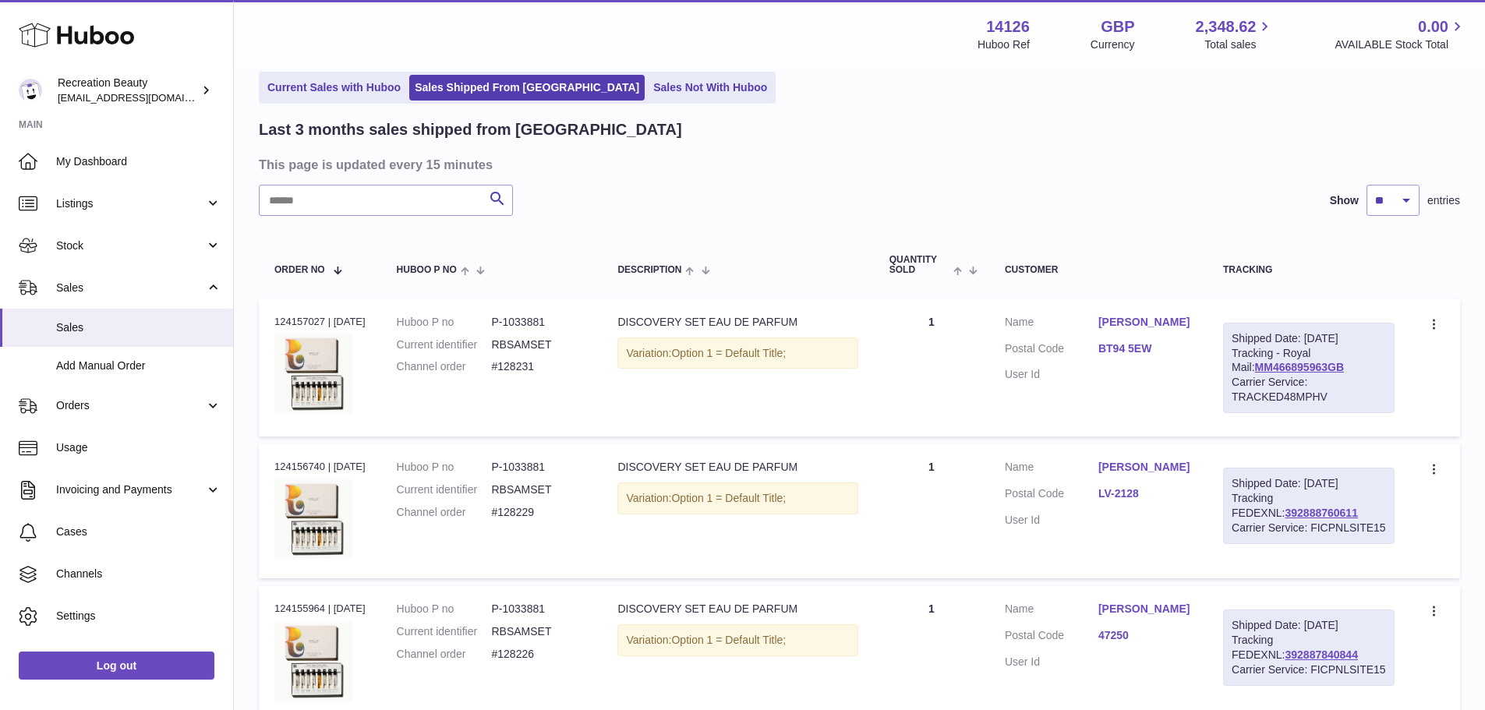
click at [1165, 320] on link "Sharon Hunter" at bounding box center [1145, 322] width 94 height 15
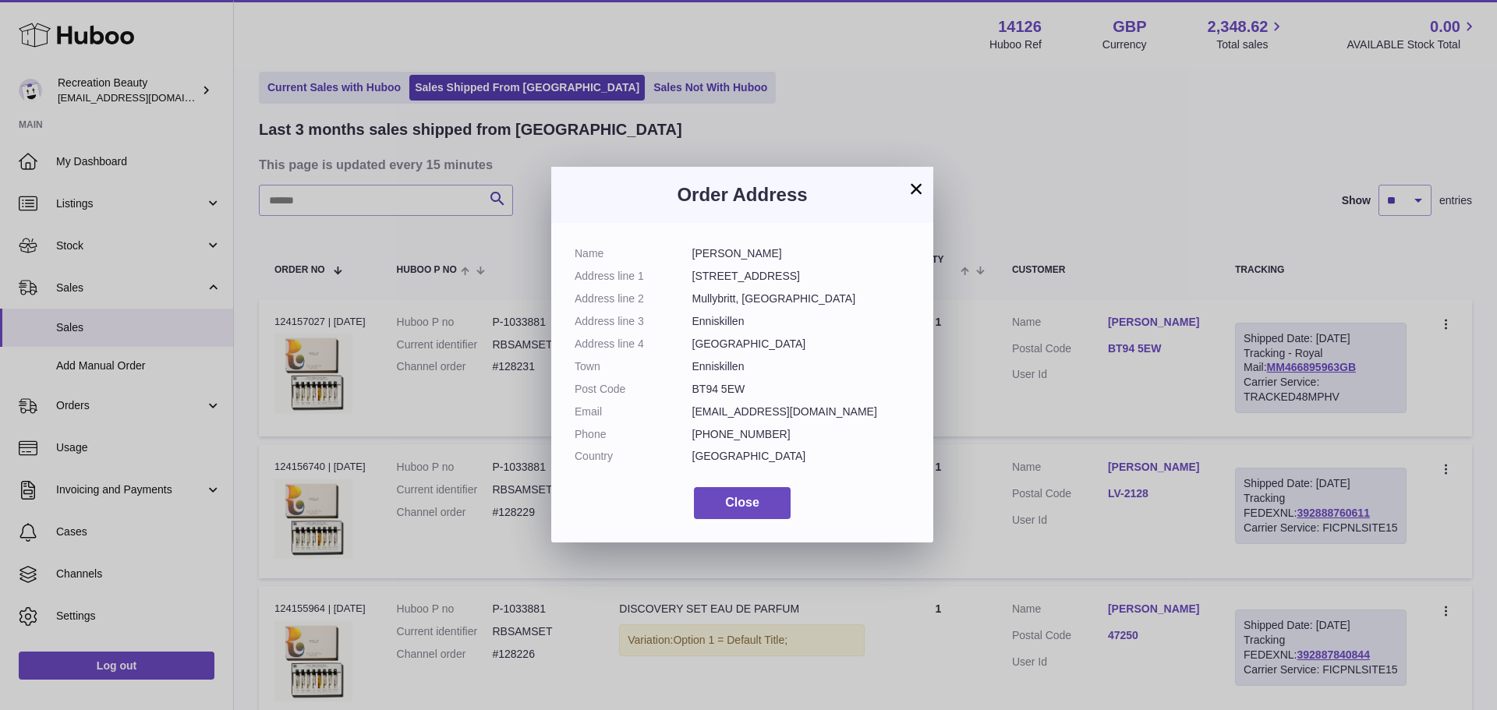
click at [915, 193] on button "×" at bounding box center [916, 188] width 19 height 19
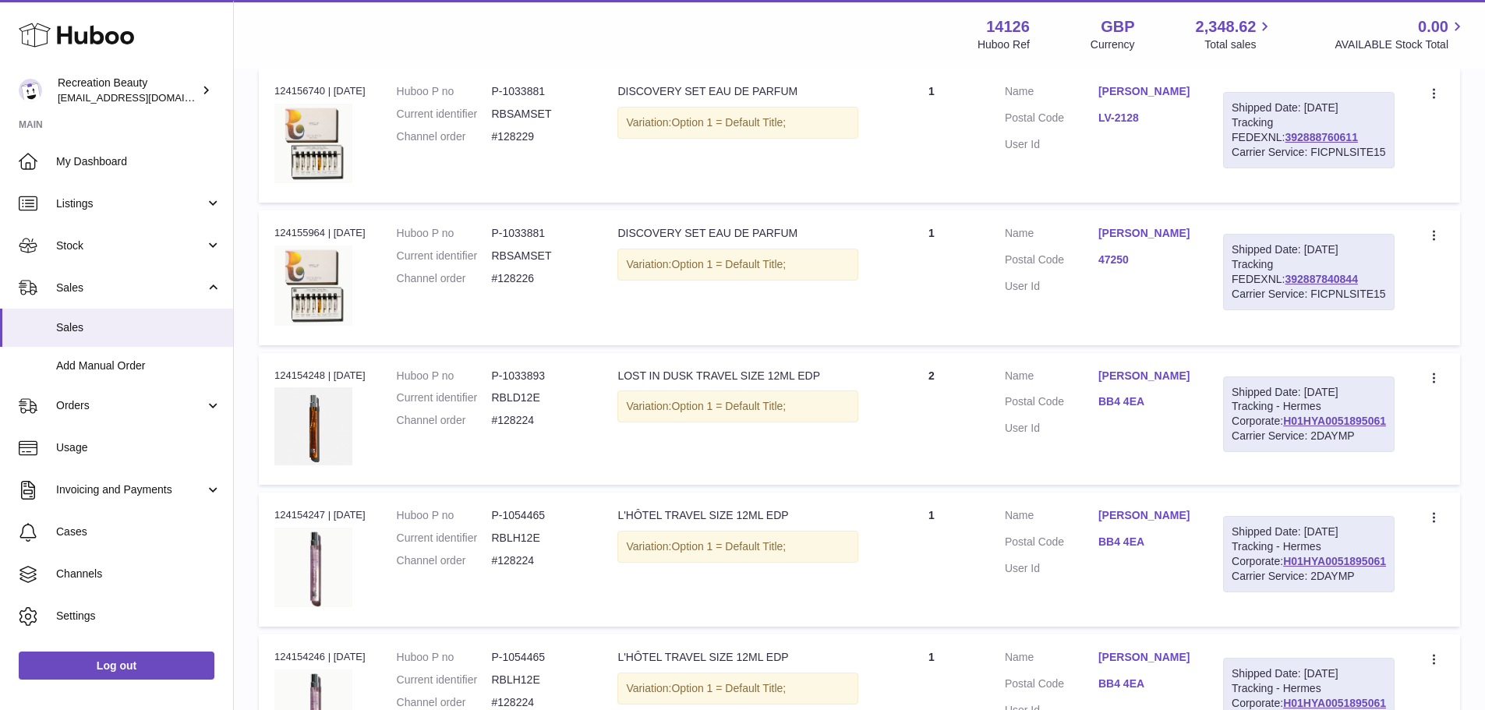
scroll to position [460, 0]
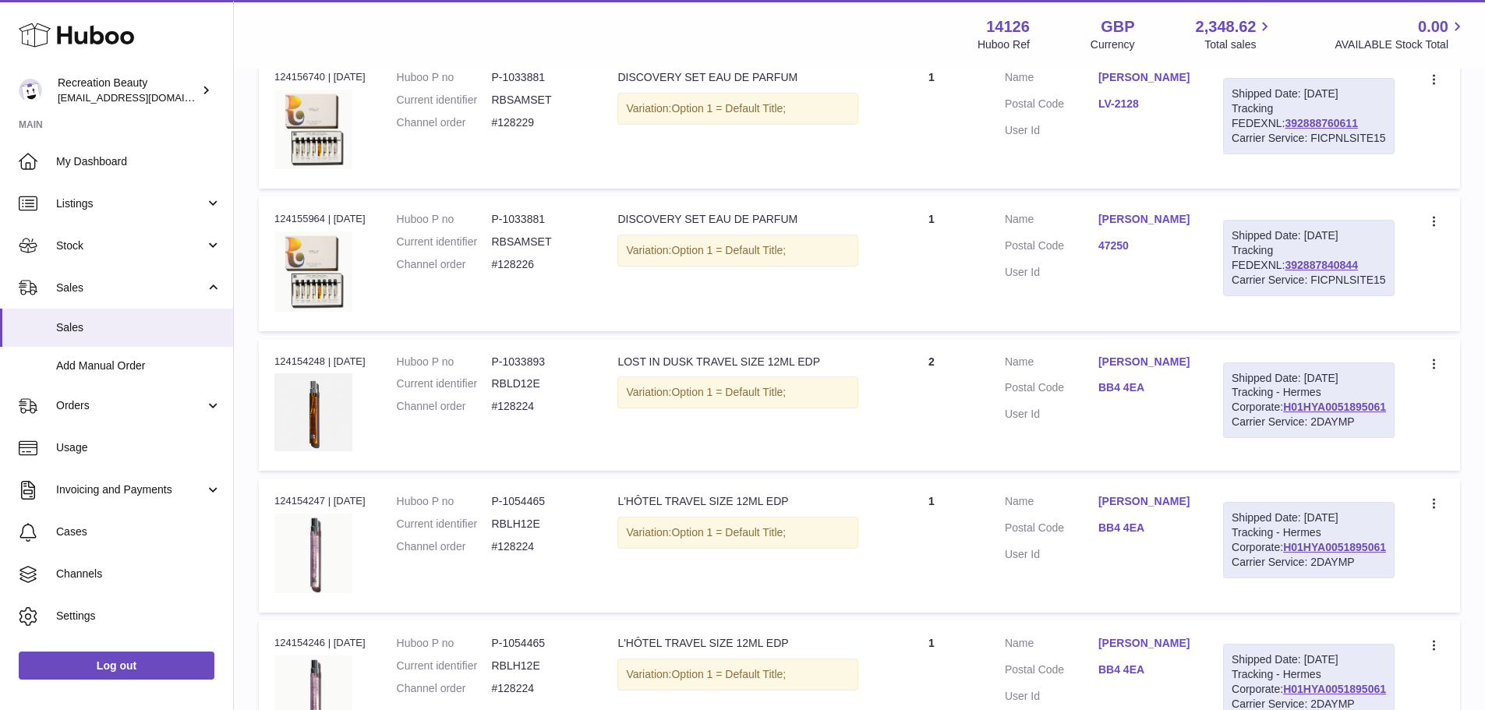
click at [1150, 227] on link "Marina Svete" at bounding box center [1145, 219] width 94 height 15
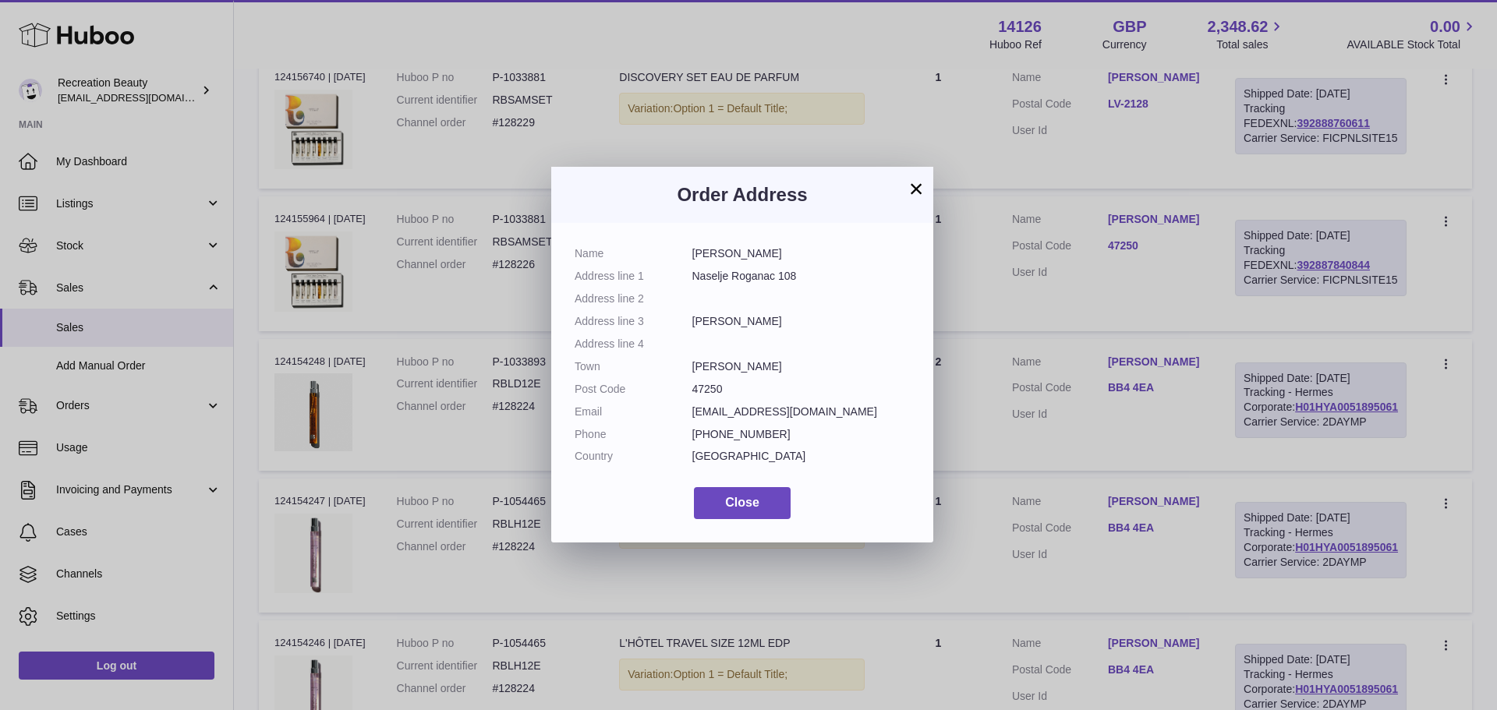
click at [914, 191] on button "×" at bounding box center [916, 188] width 19 height 19
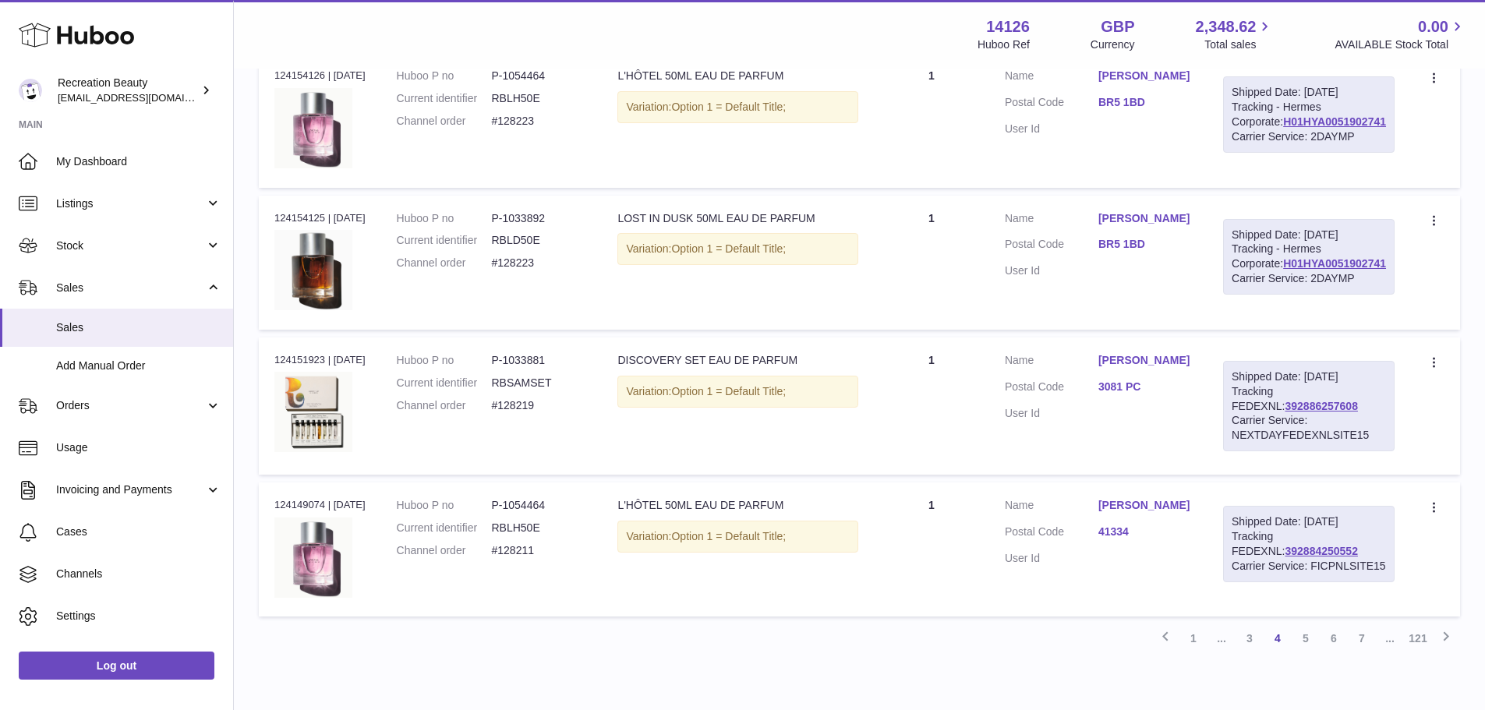
scroll to position [1496, 0]
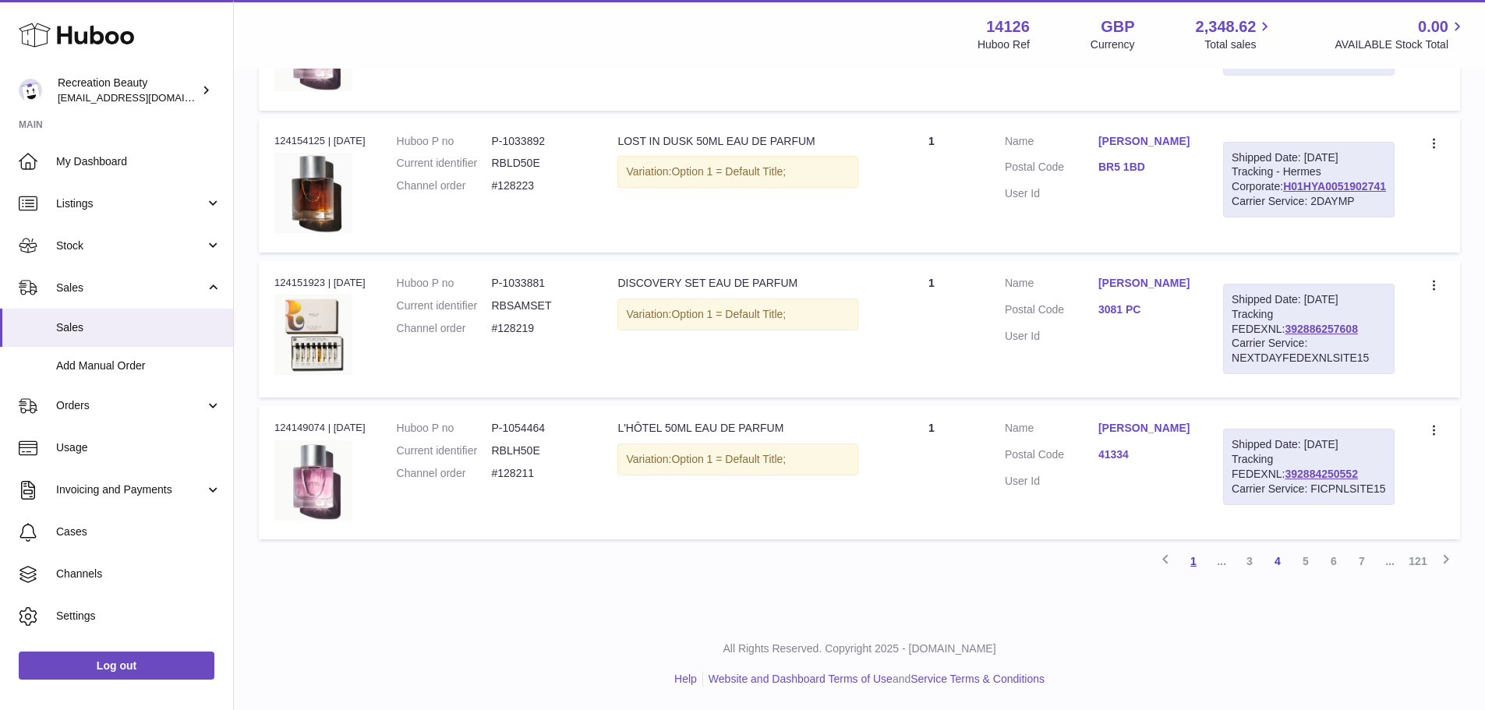
click at [1197, 564] on link "1" at bounding box center [1193, 561] width 28 height 28
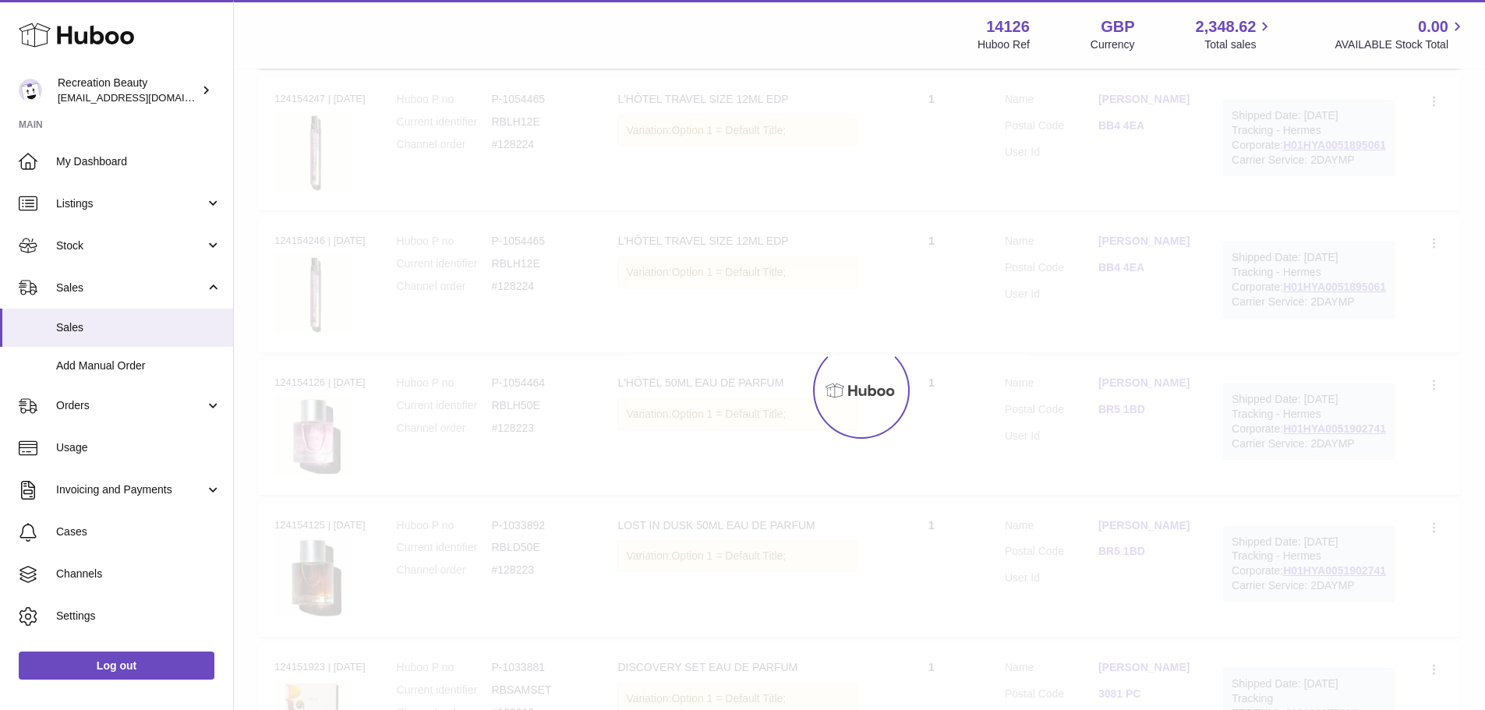
scroll to position [70, 0]
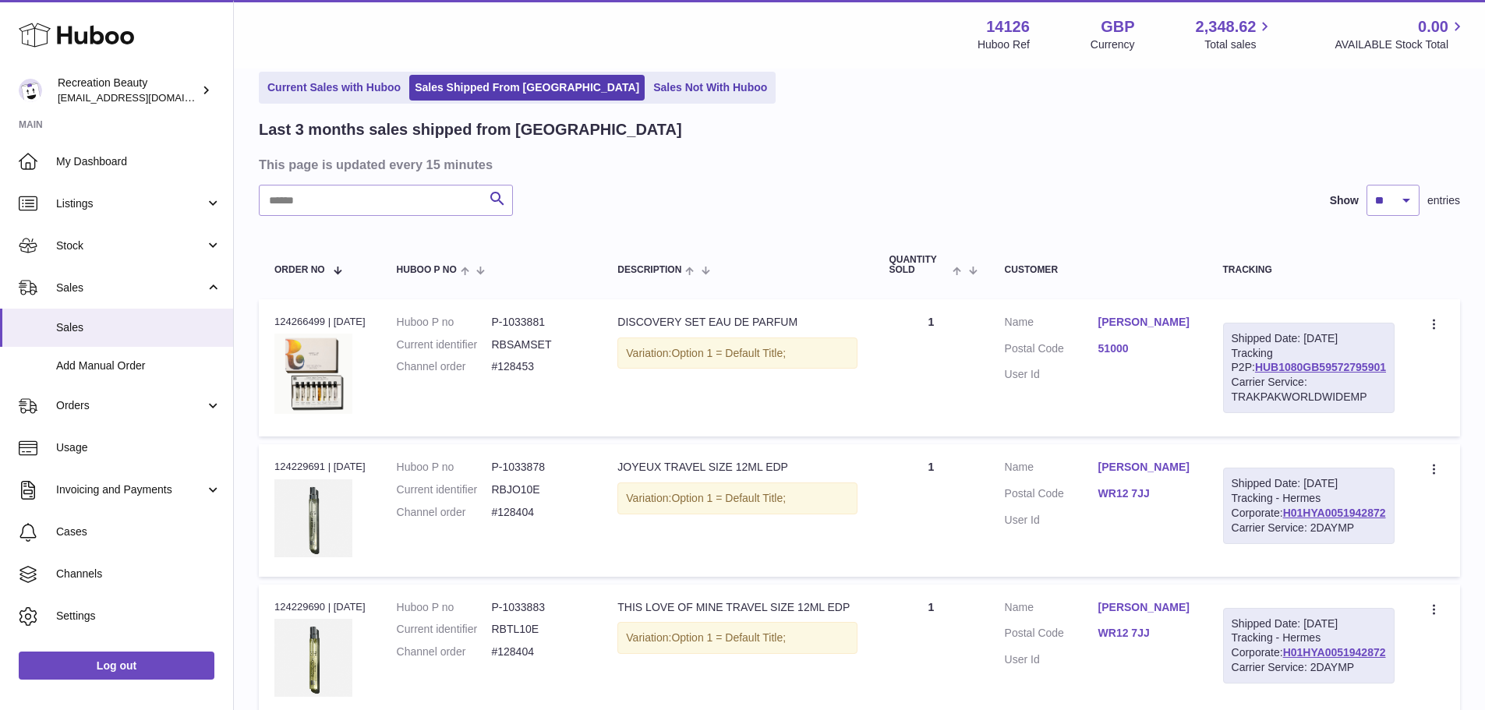
click at [1154, 316] on link "[PERSON_NAME]" at bounding box center [1145, 322] width 94 height 15
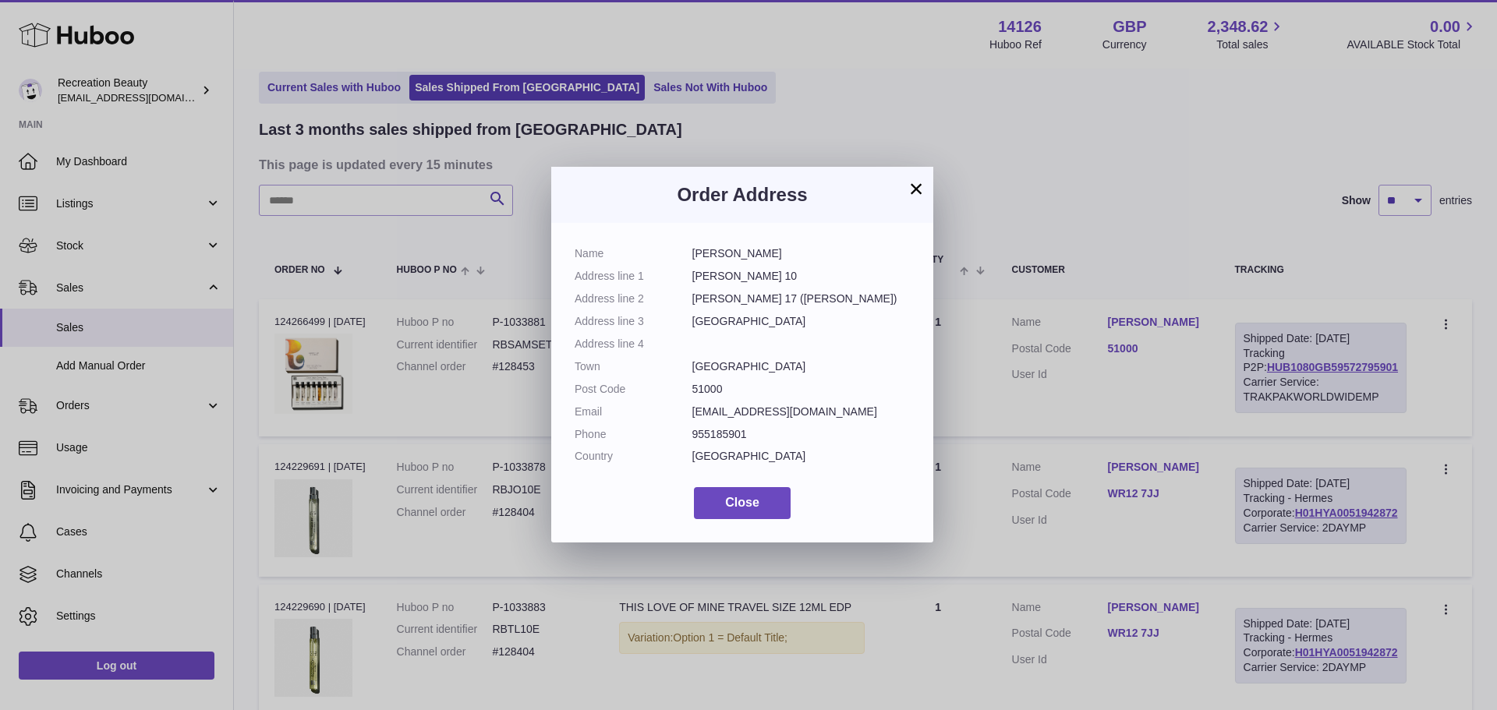
click at [913, 189] on button "×" at bounding box center [916, 188] width 19 height 19
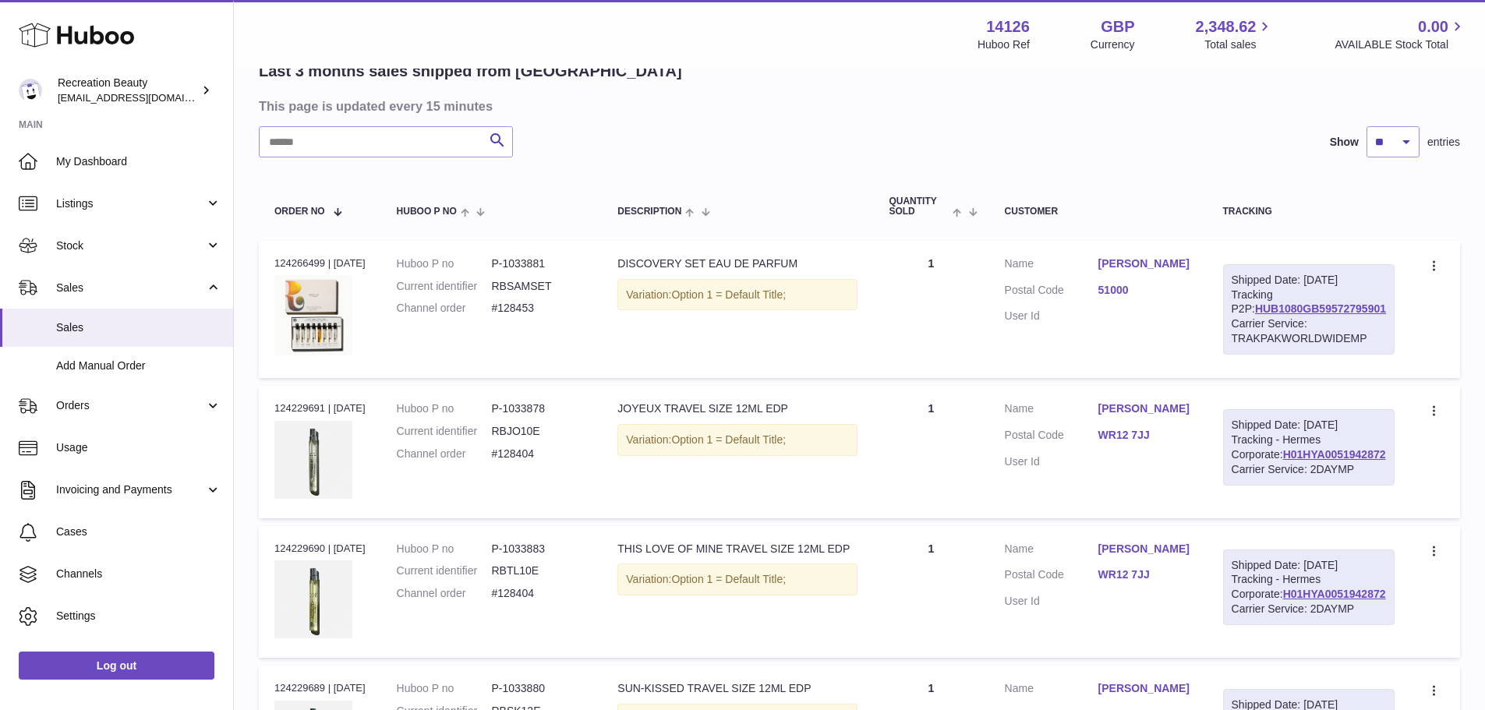
scroll to position [0, 0]
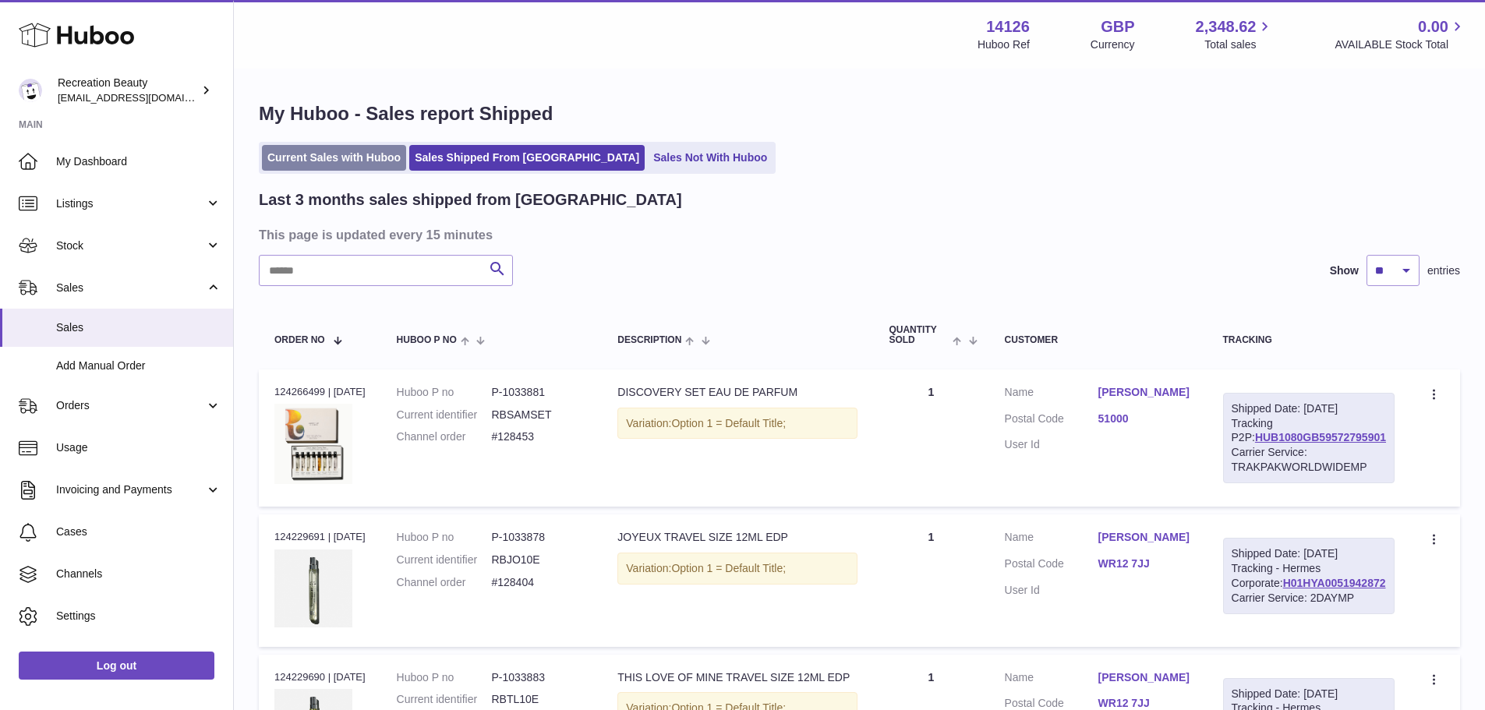
click at [309, 154] on link "Current Sales with Huboo" at bounding box center [334, 158] width 144 height 26
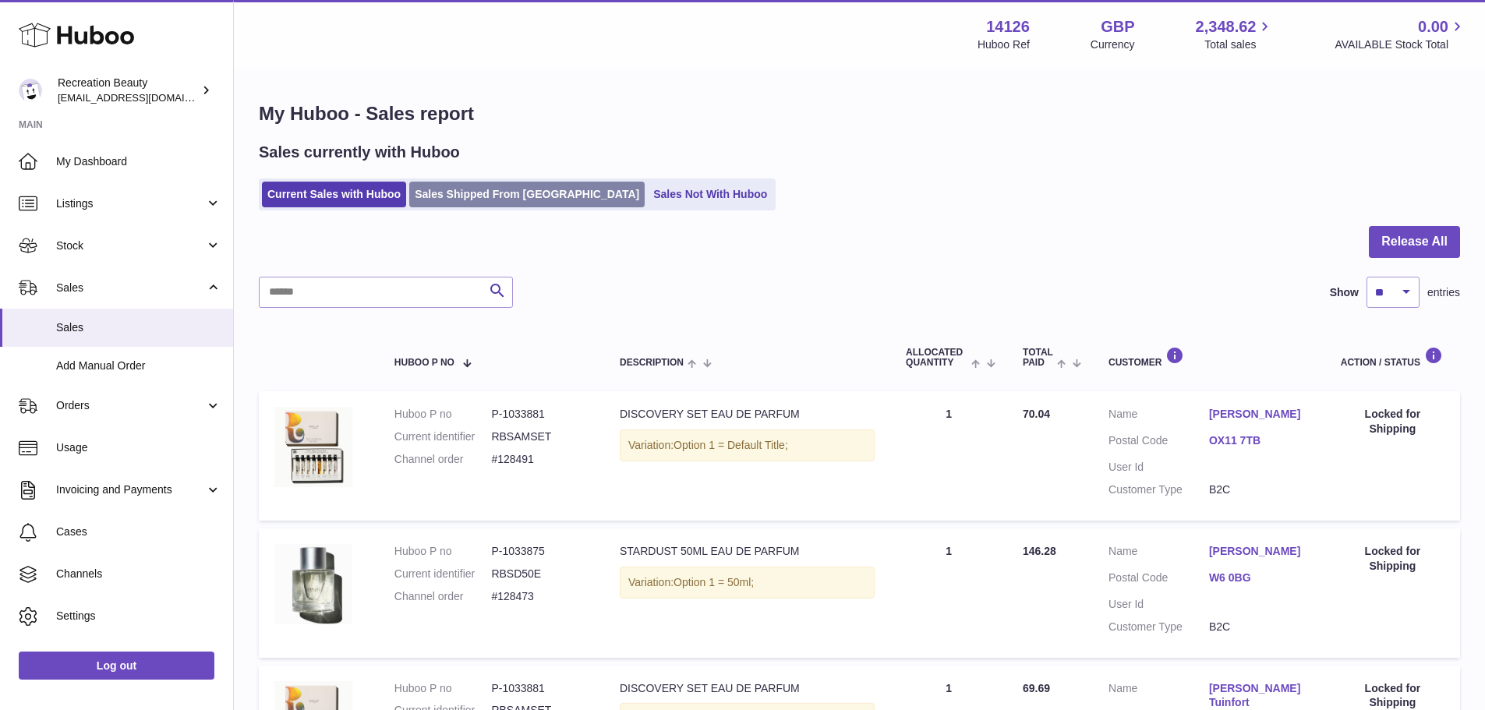
click at [528, 192] on link "Sales Shipped From [GEOGRAPHIC_DATA]" at bounding box center [526, 195] width 235 height 26
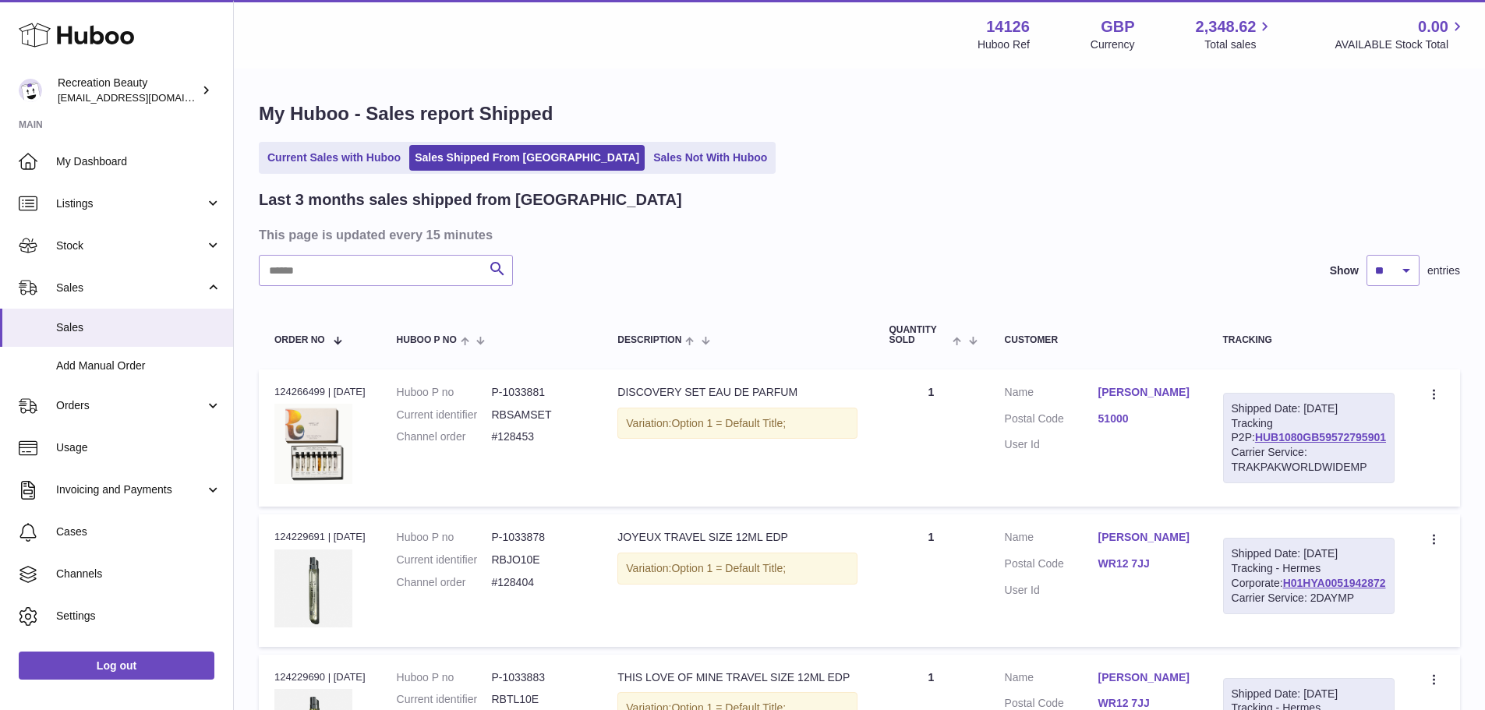
drag, startPoint x: 1335, startPoint y: 411, endPoint x: 1224, endPoint y: 411, distance: 111.5
click at [1224, 411] on tr "Order no 124266499 | [DATE] Huboo P no P-1033881 Current identifier RBSAMSET Ch…" at bounding box center [859, 437] width 1201 height 137
click at [1168, 323] on th "Customer" at bounding box center [1098, 334] width 218 height 51
drag, startPoint x: 1302, startPoint y: 419, endPoint x: 1234, endPoint y: 403, distance: 69.8
click at [1234, 403] on td "Shipped Date: 7th Sep 2025 Tracking P2P: HUB1080GB59572795901 Carrier Service: …" at bounding box center [1308, 437] width 203 height 137
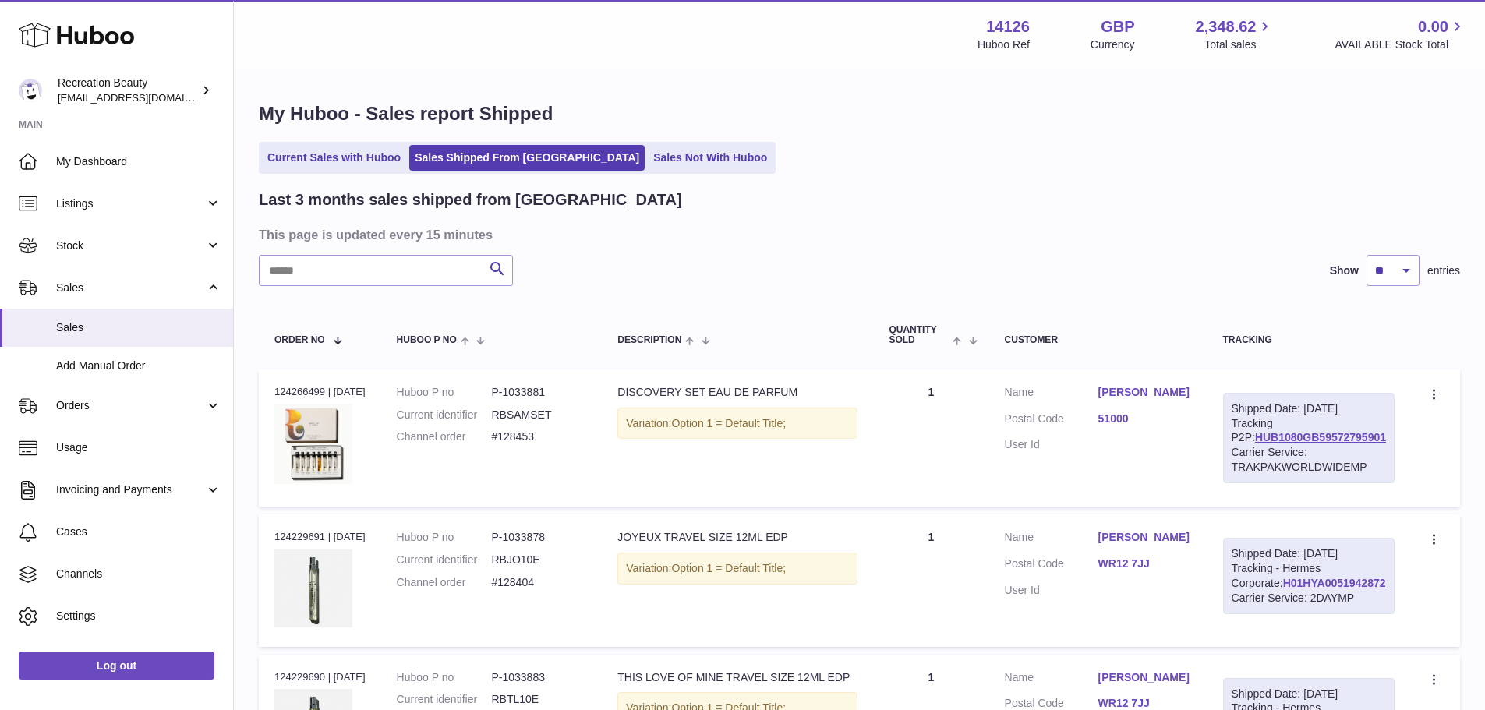
click at [1112, 265] on div "Search Show ** ** ** entries" at bounding box center [859, 270] width 1201 height 31
click at [323, 164] on link "Current Sales with Huboo" at bounding box center [334, 158] width 144 height 26
